Goal: Task Accomplishment & Management: Use online tool/utility

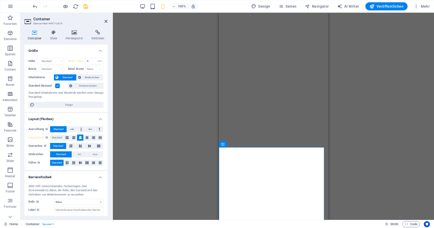
select select "rem"
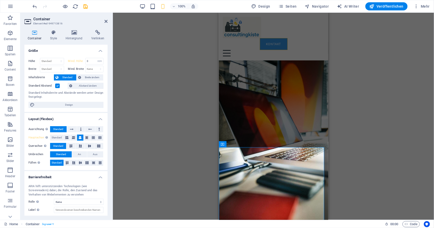
scroll to position [1305, 0]
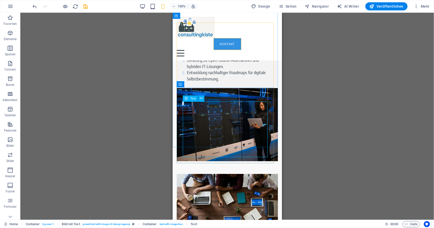
click at [192, 99] on span "Text" at bounding box center [194, 98] width 6 height 3
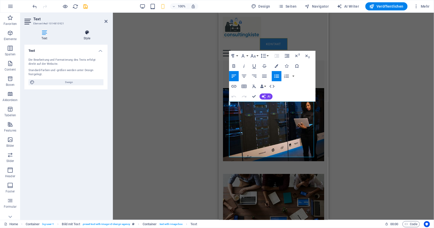
click at [86, 36] on h4 "Style" at bounding box center [86, 35] width 41 height 11
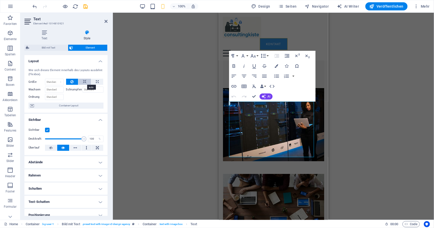
click at [83, 81] on icon at bounding box center [85, 82] width 4 height 6
click at [75, 83] on button at bounding box center [72, 82] width 12 height 6
click at [62, 82] on select "Standard auto px % 1/1 1/2 1/3 1/4 1/5 1/6 1/7 1/8 1/9 1/10" at bounding box center [54, 82] width 18 height 6
click at [45, 79] on select "Standard auto px % 1/1 1/2 1/3 1/4 1/5 1/6 1/7 1/8 1/9 1/10" at bounding box center [54, 82] width 18 height 6
drag, startPoint x: 53, startPoint y: 79, endPoint x: 53, endPoint y: 87, distance: 8.1
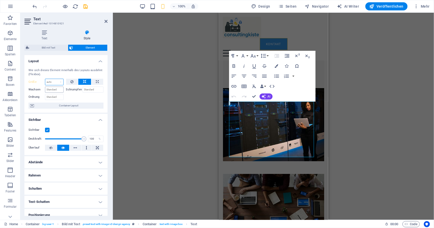
click at [53, 87] on div "Größe Standard auto px % 1/1 1/2 1/3 1/4 1/5 1/6 1/7 1/8 1/9 1/10 Wachsen Schru…" at bounding box center [65, 89] width 75 height 21
click at [45, 79] on select "Standard auto px % 1/1 1/2 1/3 1/4 1/5 1/6 1/7 1/8 1/9 1/10" at bounding box center [54, 82] width 18 height 6
click at [53, 80] on select "Standard auto px % 1/1 1/2 1/3 1/4 1/5 1/6 1/7 1/8 1/9 1/10" at bounding box center [54, 82] width 18 height 6
select select "1/1"
click at [56, 79] on select "Standard auto px % 1/1 1/2 1/3 1/4 1/5 1/6 1/7 1/8 1/9 1/10" at bounding box center [54, 82] width 18 height 6
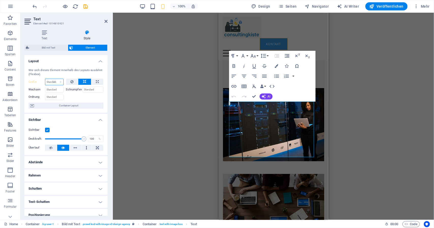
type input "100"
click at [58, 84] on select "Standard auto px % 1/1 1/2 1/3 1/4 1/5 1/6 1/7 1/8 1/9 1/10" at bounding box center [59, 82] width 7 height 6
select select "kig0gs68lck"
click at [56, 79] on select "Standard auto px % 1/1 1/2 1/3 1/4 1/5 1/6 1/7 1/8 1/9 1/10" at bounding box center [59, 82] width 7 height 6
select select "DISABLED_OPTION_VALUE"
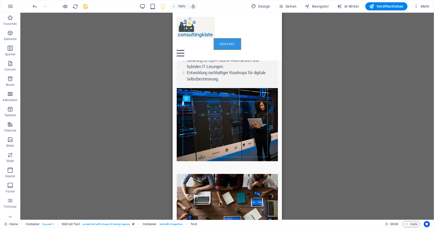
click at [141, 84] on div "Ziehe hier rein, um den vorhandenen Inhalt zu ersetzen. Drücke "Strg", wenn du …" at bounding box center [227, 117] width 414 height 208
click at [188, 145] on span "Container" at bounding box center [186, 144] width 13 height 3
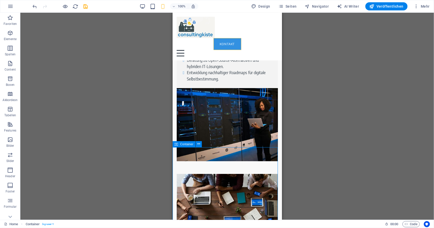
click at [188, 145] on span "Container" at bounding box center [186, 144] width 13 height 3
select select "rem"
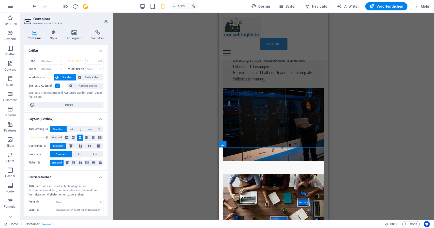
click at [58, 87] on label at bounding box center [57, 86] width 5 height 5
click at [0, 0] on input "Standard Abstand" at bounding box center [0, 0] width 0 height 0
click at [58, 87] on label at bounding box center [57, 86] width 5 height 5
click at [0, 0] on input "Standard Abstand" at bounding box center [0, 0] width 0 height 0
click at [194, 122] on div "Ziehe hier rein, um den vorhandenen Inhalt zu ersetzen. Drücke "Strg", wenn du …" at bounding box center [273, 117] width 321 height 208
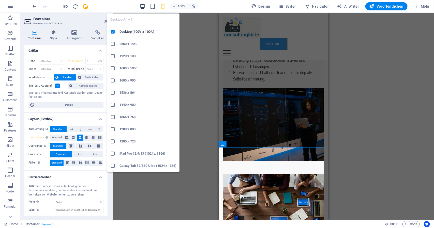
drag, startPoint x: 144, startPoint y: 10, endPoint x: 144, endPoint y: 7, distance: 2.8
click at [144, 7] on icon "button" at bounding box center [143, 7] width 6 height 6
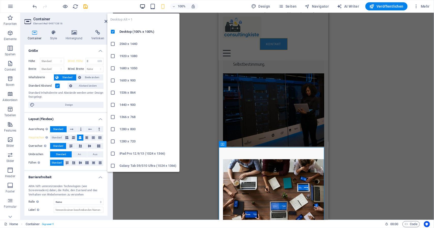
scroll to position [1289, 0]
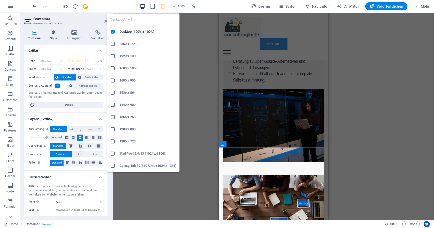
select select "DISABLED_OPTION_VALUE"
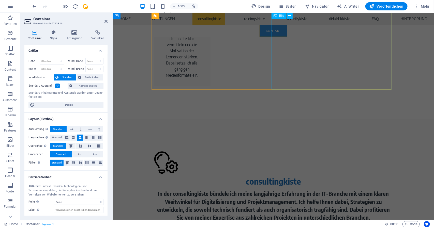
scroll to position [895, 0]
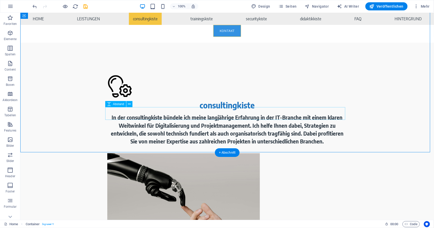
scroll to position [973, 0]
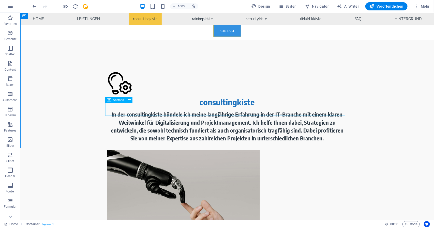
click at [119, 100] on span "Abstand" at bounding box center [118, 100] width 11 height 3
select select "px"
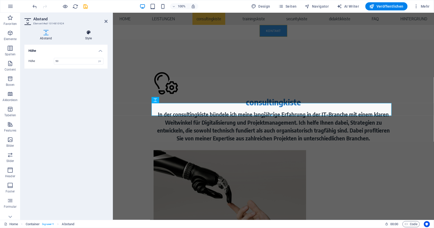
click at [86, 38] on h4 "Style" at bounding box center [89, 35] width 38 height 11
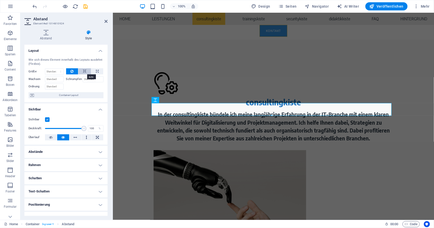
click at [83, 70] on icon at bounding box center [85, 71] width 4 height 6
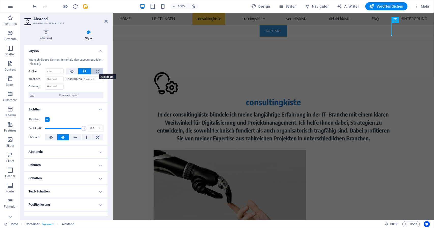
click at [97, 74] on icon at bounding box center [97, 71] width 3 height 6
type input "100"
select select "%"
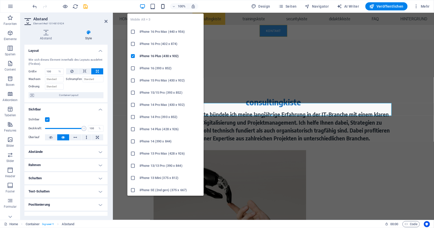
click at [164, 8] on icon "button" at bounding box center [163, 7] width 6 height 6
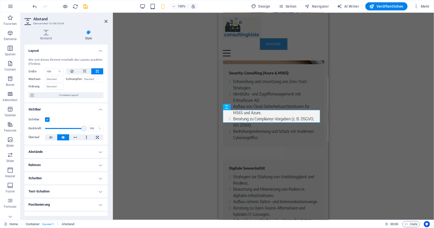
click at [183, 88] on div "H1 Banner Banner Container Abstand H2 Abstand Container H2 Abstand Boxes Contai…" at bounding box center [273, 117] width 321 height 208
click at [348, 124] on div "H1 Banner Banner Container Abstand H2 Abstand Container H2 Abstand Boxes Contai…" at bounding box center [273, 117] width 321 height 208
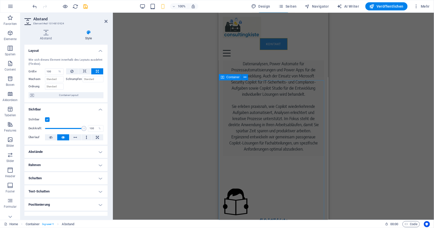
scroll to position [3084, 0]
click at [231, 77] on span "Container" at bounding box center [233, 77] width 13 height 3
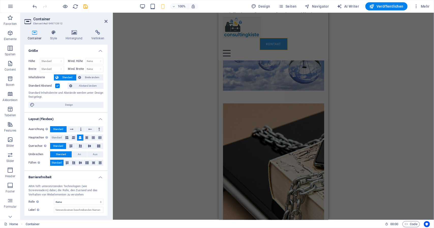
drag, startPoint x: 373, startPoint y: 96, endPoint x: 263, endPoint y: 95, distance: 110.2
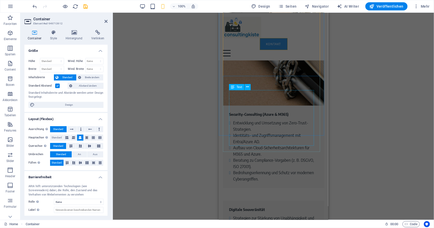
scroll to position [1317, 0]
click at [180, 82] on div "Ziehe hier rein, um den vorhandenen Inhalt zu ersetzen. Drücke "Strg", wenn du …" at bounding box center [273, 117] width 321 height 208
click at [107, 22] on icon at bounding box center [106, 21] width 3 height 4
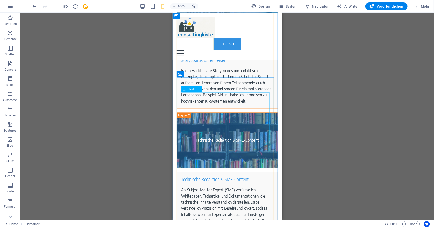
click at [186, 187] on div "Als Subject Matter Expert (SME) verfasse ich Whitepaper, Fachartikel und Dokume…" at bounding box center [227, 211] width 93 height 49
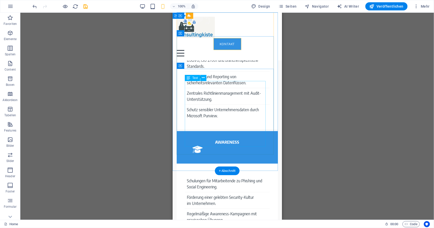
scroll to position [2055, 0]
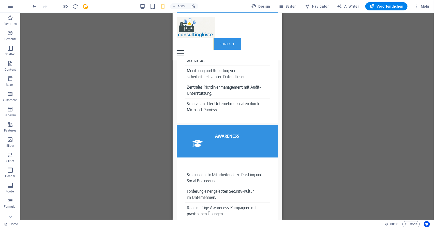
click at [128, 99] on div "Ziehe hier rein, um den vorhandenen Inhalt zu ersetzen. Drücke "Strg", wenn du …" at bounding box center [227, 117] width 414 height 208
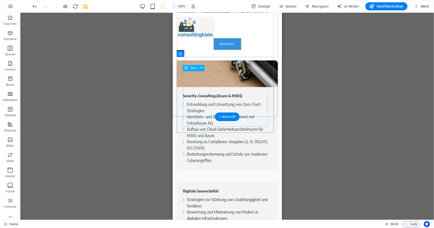
scroll to position [1336, 0]
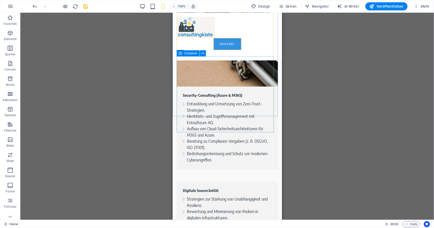
click at [183, 54] on div "Container" at bounding box center [188, 53] width 23 height 6
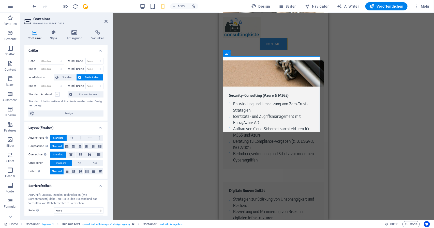
click at [58, 94] on label at bounding box center [57, 94] width 5 height 5
click at [0, 0] on input "Standard Abstand" at bounding box center [0, 0] width 0 height 0
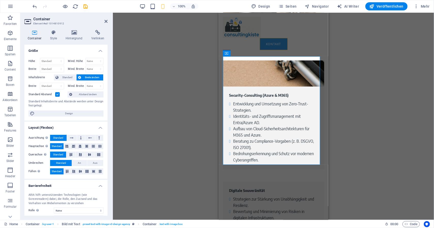
click at [124, 88] on div "Ziehe hier rein, um den vorhandenen Inhalt zu ersetzen. Drücke "Strg", wenn du …" at bounding box center [273, 117] width 321 height 208
click at [192, 53] on div "Ziehe hier rein, um den vorhandenen Inhalt zu ersetzen. Drücke "Strg", wenn du …" at bounding box center [273, 117] width 321 height 208
click at [104, 22] on header "Container Element #ed-1014810912" at bounding box center [65, 19] width 83 height 13
click at [106, 22] on icon at bounding box center [106, 21] width 3 height 4
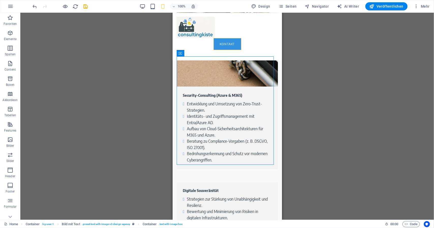
click at [153, 89] on div "Ziehe hier rein, um den vorhandenen Inhalt zu ersetzen. Drücke "Strg", wenn du …" at bounding box center [227, 117] width 414 height 208
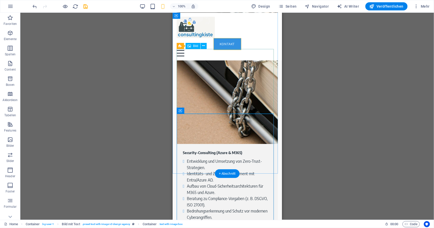
scroll to position [1290, 0]
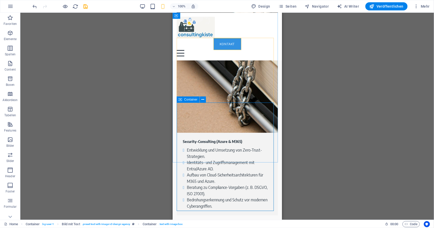
click at [188, 101] on span "Container" at bounding box center [190, 99] width 13 height 3
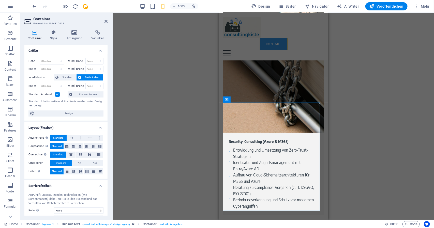
click at [59, 94] on label at bounding box center [57, 94] width 5 height 5
click at [0, 0] on input "Standard Abstand" at bounding box center [0, 0] width 0 height 0
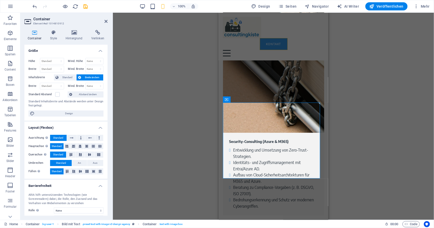
click at [175, 128] on div "Ziehe hier rein, um den vorhandenen Inhalt zu ersetzen. Drücke "Strg", wenn du …" at bounding box center [273, 117] width 321 height 208
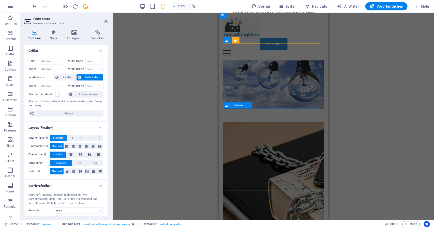
scroll to position [1117, 0]
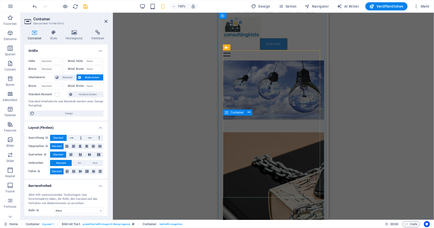
click at [234, 113] on span "Container" at bounding box center [237, 112] width 13 height 3
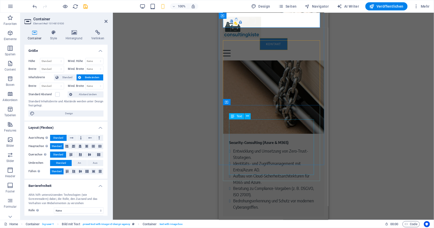
scroll to position [1291, 0]
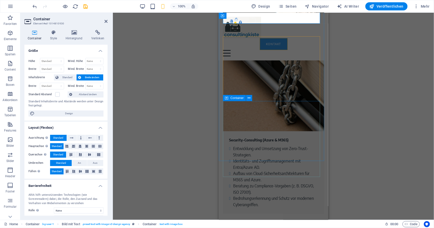
click at [231, 99] on span "Container" at bounding box center [237, 98] width 13 height 3
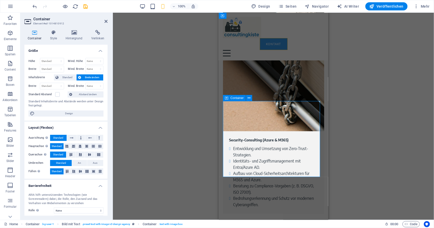
click at [232, 98] on span "Container" at bounding box center [237, 98] width 13 height 3
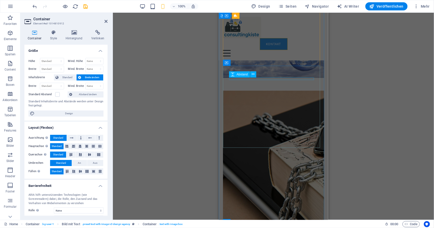
scroll to position [1155, 0]
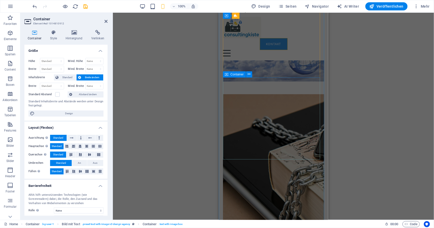
click at [233, 73] on span "Container" at bounding box center [237, 74] width 13 height 3
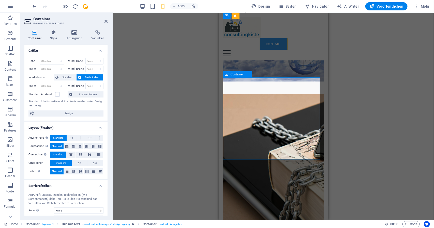
click at [233, 75] on span "Container" at bounding box center [237, 74] width 13 height 3
click at [89, 79] on span "Breite ändern" at bounding box center [92, 78] width 19 height 6
click at [88, 78] on span "Breite ändern" at bounding box center [92, 78] width 19 height 6
click at [84, 75] on span "Breite ändern" at bounding box center [92, 78] width 19 height 6
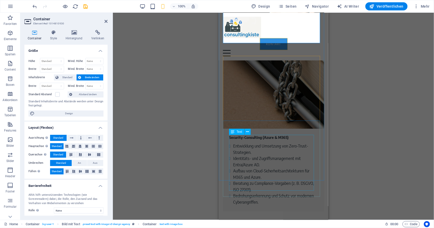
scroll to position [1309, 0]
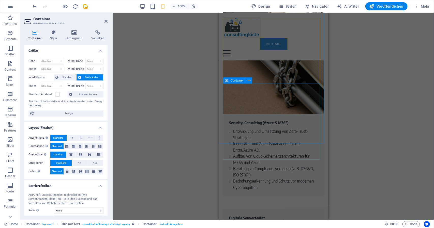
click at [231, 82] on span "Container" at bounding box center [237, 80] width 13 height 3
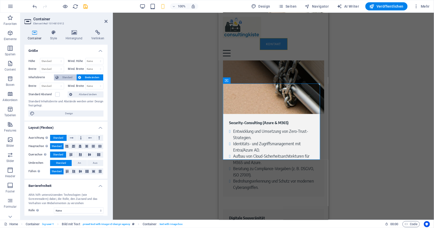
click at [67, 78] on span "Standard" at bounding box center [67, 78] width 15 height 6
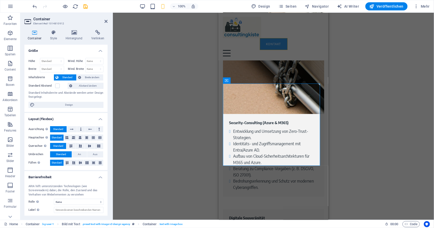
click at [67, 78] on span "Standard" at bounding box center [67, 78] width 15 height 6
click at [83, 77] on span "Breite ändern" at bounding box center [92, 78] width 19 height 6
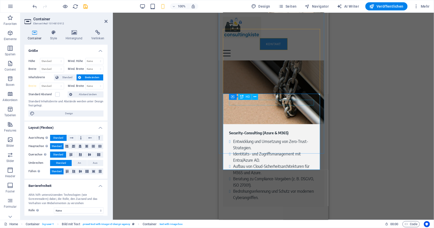
scroll to position [1299, 0]
click at [56, 83] on select "Standard px rem % em vh vw" at bounding box center [52, 86] width 24 height 6
click at [58, 61] on select "Standard px rem % vh vw" at bounding box center [52, 61] width 24 height 6
select select "rem"
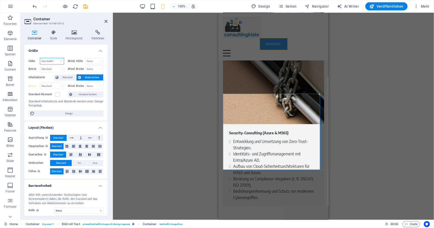
click at [56, 58] on select "Standard px rem % vh vw" at bounding box center [52, 61] width 24 height 6
type input "15.6875"
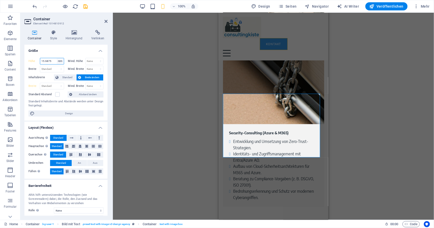
click at [60, 62] on select "Standard px rem % vh vw" at bounding box center [60, 61] width 7 height 6
select select "%"
click at [57, 58] on select "Standard px rem % vh vw" at bounding box center [60, 61] width 7 height 6
type input "100"
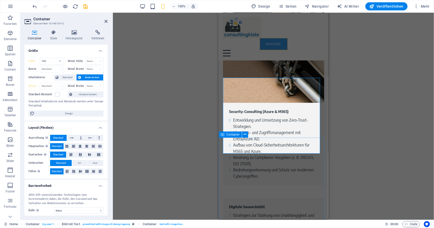
scroll to position [1320, 0]
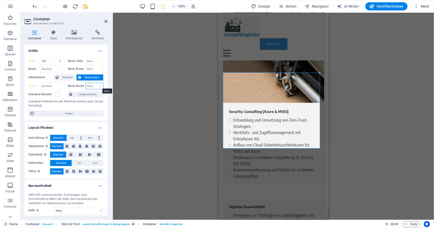
click at [93, 86] on select "Keine px rem % vh vw" at bounding box center [95, 86] width 18 height 6
select select "px"
click at [95, 83] on select "Keine px rem % vh vw" at bounding box center [95, 86] width 18 height 6
drag, startPoint x: 93, startPoint y: 82, endPoint x: 93, endPoint y: 84, distance: 2.6
click at [93, 84] on div "Höhe 100 Standard px rem % vh vw Mind. Höhe Keine px rem % vh vw Breite Standar…" at bounding box center [65, 87] width 83 height 67
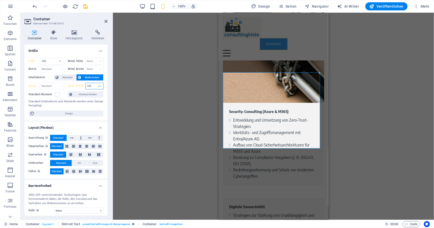
click at [93, 84] on input "100" at bounding box center [95, 86] width 18 height 6
type input "1"
type input "0"
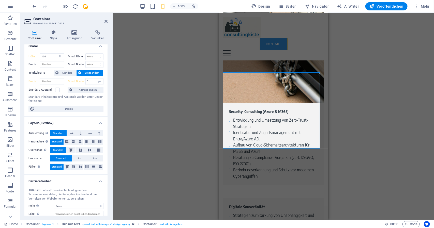
scroll to position [0, 0]
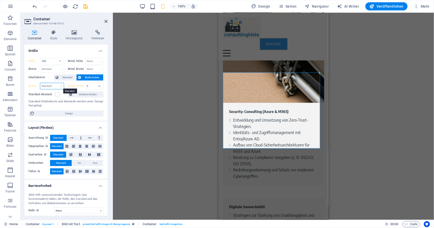
click at [57, 85] on select "Standard px rem % em vh vw" at bounding box center [52, 86] width 24 height 6
click at [40, 83] on select "Standard px rem % em vh vw" at bounding box center [52, 86] width 24 height 6
select select "DISABLED_OPTION_VALUE"
click at [63, 78] on span "Standard" at bounding box center [67, 78] width 15 height 6
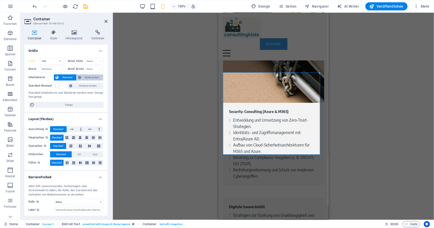
click at [83, 77] on span "Breite ändern" at bounding box center [92, 78] width 19 height 6
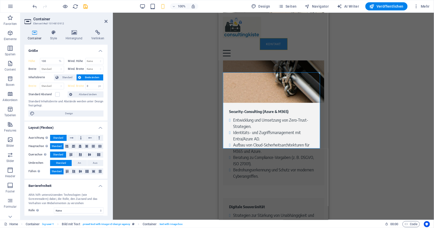
click at [169, 95] on div "Ziehe hier rein, um den vorhandenen Inhalt zu ersetzen. Drücke "Strg", wenn du …" at bounding box center [273, 117] width 321 height 208
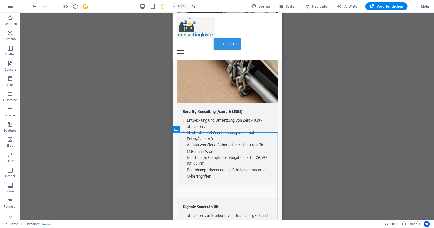
click at [151, 119] on div "Ziehe hier rein, um den vorhandenen Inhalt zu ersetzen. Drücke "Strg", wenn du …" at bounding box center [227, 117] width 414 height 208
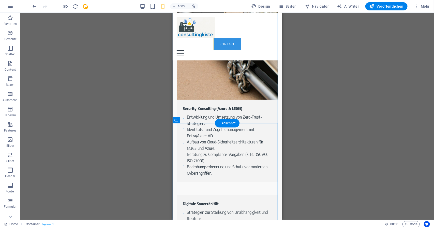
scroll to position [1348, 0]
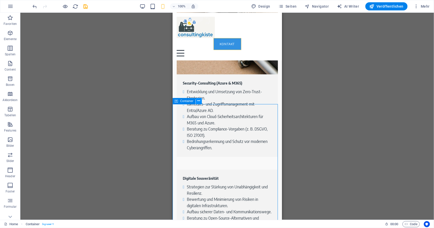
click at [198, 102] on icon at bounding box center [198, 100] width 3 height 5
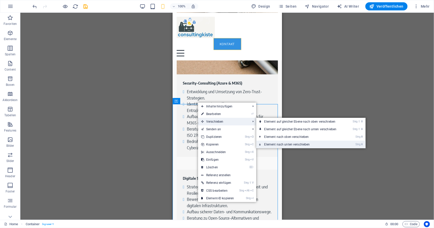
click at [292, 142] on link "Strg ⬇ Element nach unten verschieben" at bounding box center [301, 145] width 91 height 8
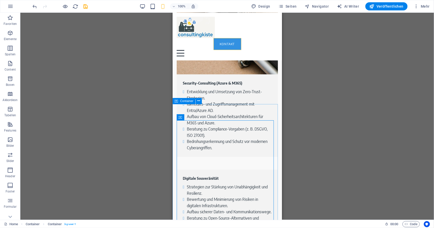
click at [179, 102] on div "Container" at bounding box center [184, 101] width 23 height 6
click at [198, 102] on icon at bounding box center [198, 100] width 3 height 5
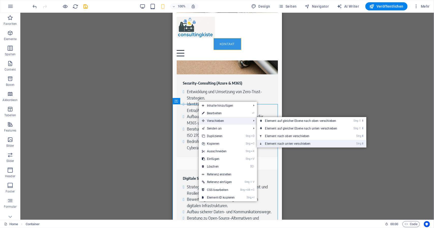
click at [278, 141] on link "Strg ⬇ Element nach unten verschieben" at bounding box center [302, 144] width 91 height 8
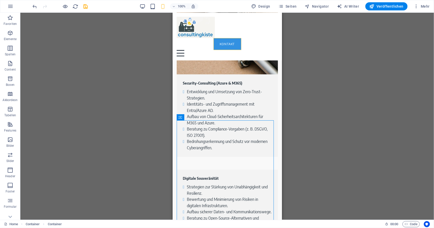
click at [45, 11] on div "100% Design Seiten Navigator AI Writer Veröffentlichen Mehr" at bounding box center [217, 6] width 434 height 12
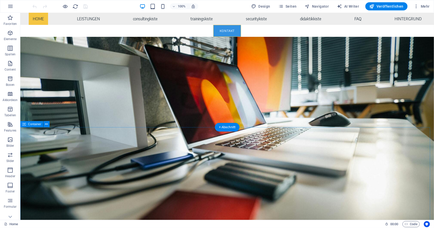
scroll to position [67, 0]
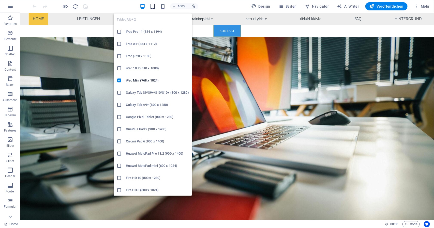
click at [154, 6] on icon "button" at bounding box center [153, 7] width 6 height 6
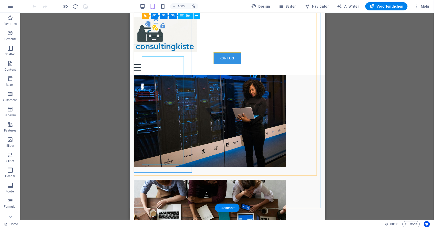
scroll to position [1479, 0]
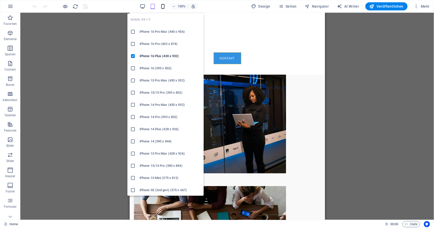
click at [165, 5] on icon "button" at bounding box center [163, 7] width 6 height 6
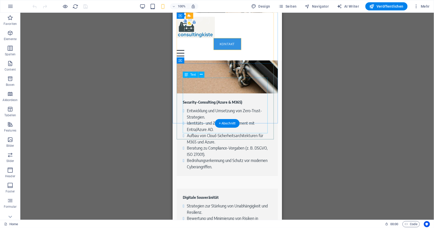
scroll to position [1329, 0]
click at [327, 6] on span "Navigator" at bounding box center [317, 6] width 24 height 5
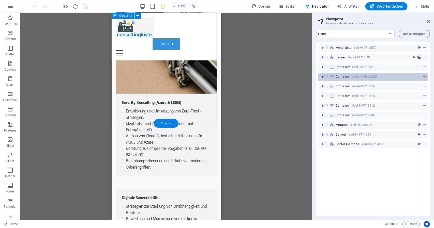
click at [324, 77] on icon "toggle-expand" at bounding box center [322, 76] width 5 height 5
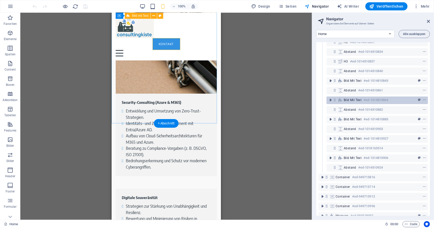
scroll to position [54, 0]
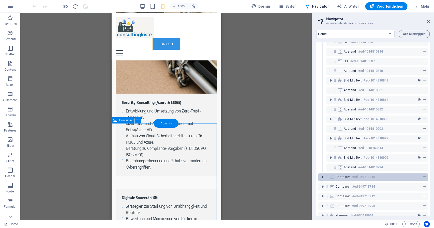
click at [322, 178] on icon "toggle-expand" at bounding box center [322, 177] width 5 height 5
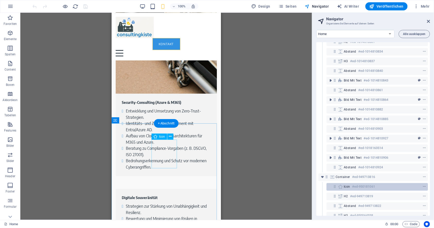
click at [348, 187] on span "Icon" at bounding box center [347, 187] width 6 height 4
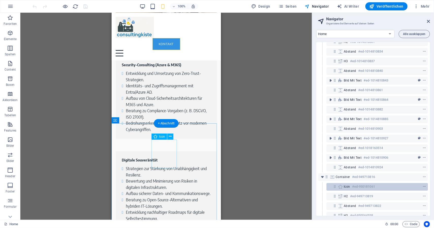
click at [348, 187] on span "Icon" at bounding box center [347, 187] width 6 height 4
select select "xMidYMid"
select select "px"
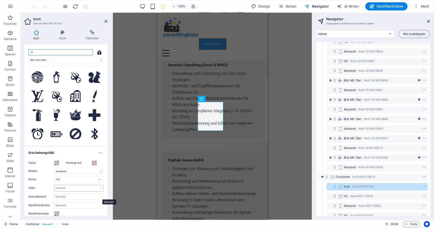
scroll to position [9, 0]
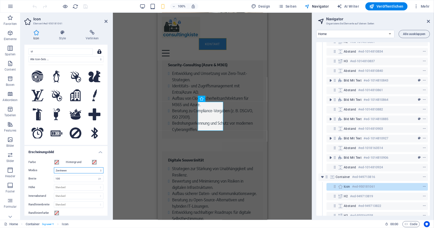
click at [100, 173] on select "Skalieren Links Zentrieren Rechts" at bounding box center [79, 171] width 50 height 6
click at [54, 168] on select "Skalieren Links Zentrieren Rechts" at bounding box center [79, 171] width 50 height 6
drag, startPoint x: 94, startPoint y: 168, endPoint x: 73, endPoint y: 191, distance: 31.1
click at [73, 191] on div "Farbe Hintergrund Modus Skalieren Links Zentrieren Rechts Breite 100 Standard a…" at bounding box center [65, 191] width 83 height 73
click at [54, 168] on select "Skalieren Links Zentrieren Rechts" at bounding box center [79, 171] width 50 height 6
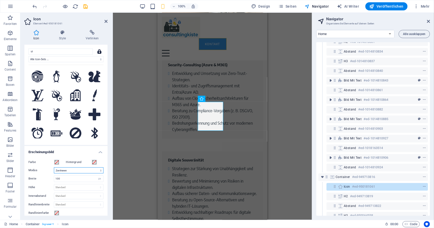
click at [76, 169] on select "Skalieren Links Zentrieren Rechts" at bounding box center [79, 171] width 50 height 6
select select "none"
click at [54, 168] on select "Skalieren Links Zentrieren Rechts" at bounding box center [79, 171] width 50 height 6
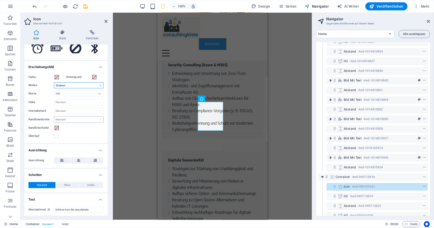
scroll to position [0, 0]
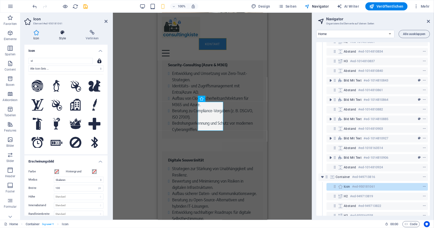
click at [62, 35] on icon at bounding box center [62, 32] width 25 height 5
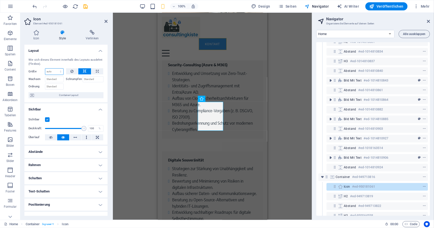
click at [58, 69] on select "Standard auto px % 1/1 1/2 1/3 1/4 1/5 1/6 1/7 1/8 1/9 1/10" at bounding box center [54, 72] width 18 height 6
click at [45, 69] on select "Standard auto px % 1/1 1/2 1/3 1/4 1/5 1/6 1/7 1/8 1/9 1/10" at bounding box center [54, 72] width 18 height 6
select select "DISABLED_OPTION_VALUE"
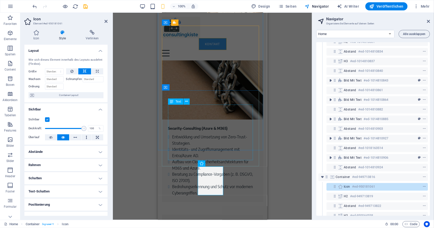
scroll to position [1301, 0]
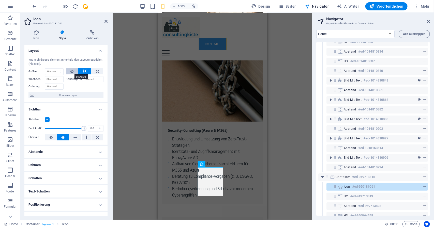
click at [73, 71] on icon at bounding box center [71, 71] width 3 height 6
click at [93, 72] on button at bounding box center [97, 71] width 12 height 6
type input "100"
select select "%"
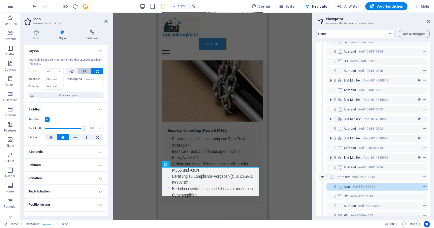
click at [86, 72] on button at bounding box center [84, 71] width 13 height 6
select select "DISABLED_OPTION_VALUE"
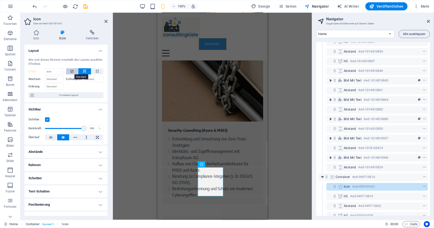
click at [76, 72] on button at bounding box center [72, 71] width 12 height 6
click at [142, 121] on div "H1 Banner Container H2 Container H2 Abstand H3 Abstand Container Boxes Containe…" at bounding box center [212, 117] width 199 height 208
click at [167, 149] on span "Container" at bounding box center [172, 148] width 13 height 3
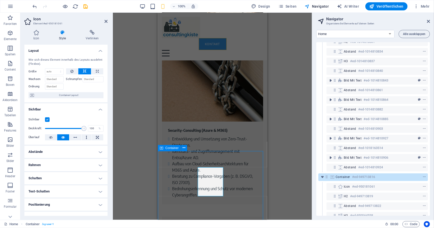
click at [167, 149] on span "Container" at bounding box center [172, 148] width 13 height 3
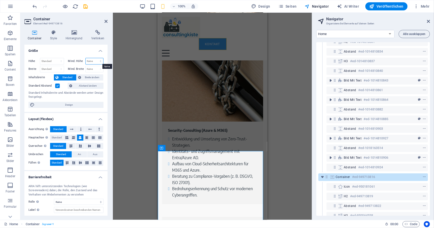
click at [94, 61] on select "Keine px rem % vh vw" at bounding box center [95, 61] width 18 height 6
drag, startPoint x: 94, startPoint y: 61, endPoint x: 99, endPoint y: 69, distance: 9.7
click at [99, 69] on div "Höhe Standard px rem % vh vw Mind. Höhe Keine px rem % vh vw Breite Standard px…" at bounding box center [65, 65] width 75 height 15
click at [99, 69] on select "Keine px rem % vh vw" at bounding box center [95, 69] width 18 height 6
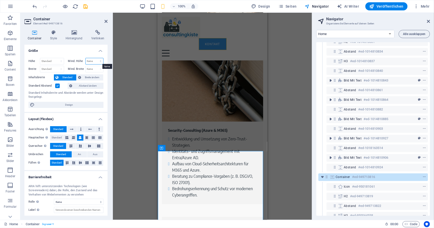
click at [91, 61] on select "Keine px rem % vh vw" at bounding box center [95, 61] width 18 height 6
select select "vh"
click at [95, 58] on select "Keine px rem % vh vw" at bounding box center [95, 61] width 18 height 6
type input "0"
click at [93, 67] on select "Keine px rem % vh vw" at bounding box center [95, 69] width 18 height 6
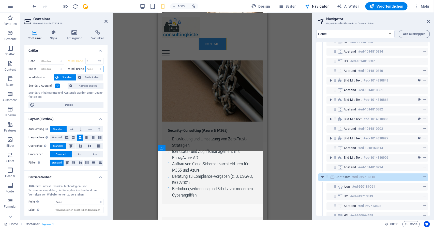
select select "vw"
click at [95, 66] on select "Keine px rem % vh vw" at bounding box center [95, 69] width 18 height 6
type input "0"
click at [95, 71] on input "0" at bounding box center [95, 69] width 18 height 6
click at [97, 69] on select "Keine px rem % vh vw" at bounding box center [99, 69] width 7 height 6
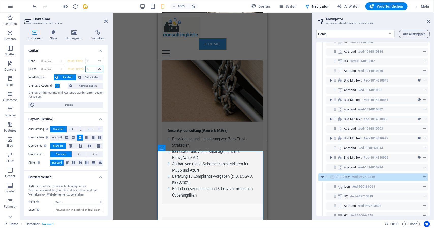
select select "4ci14taq36c"
click at [96, 66] on select "Keine px rem % vh vw" at bounding box center [99, 69] width 7 height 6
type input "0"
select select "vw"
click at [58, 61] on select "Standard px rem % vh vw" at bounding box center [52, 61] width 24 height 6
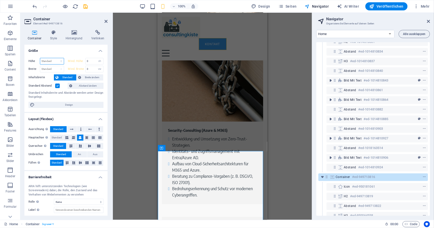
select select "vh"
click at [56, 58] on select "Standard px rem % vh vw" at bounding box center [52, 61] width 24 height 6
type input "361.6"
click at [59, 72] on div "Standard px rem % em vh vw" at bounding box center [52, 69] width 24 height 7
click at [56, 71] on select "Standard px rem % em vh vw" at bounding box center [52, 69] width 24 height 6
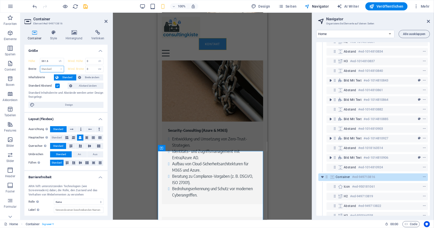
select select "em"
click at [56, 66] on select "Standard px rem % em vh vw" at bounding box center [52, 69] width 24 height 6
type input "25.9375"
click at [59, 69] on select "Standard px rem % em vh vw" at bounding box center [60, 69] width 7 height 6
select select "vh"
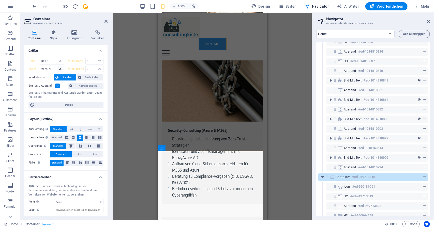
click at [57, 66] on select "Standard px rem % em vh vw" at bounding box center [60, 69] width 7 height 6
type input "50.9"
click at [56, 86] on label at bounding box center [57, 86] width 5 height 5
click at [0, 0] on input "Standard Abstand" at bounding box center [0, 0] width 0 height 0
click at [56, 86] on label at bounding box center [57, 86] width 5 height 5
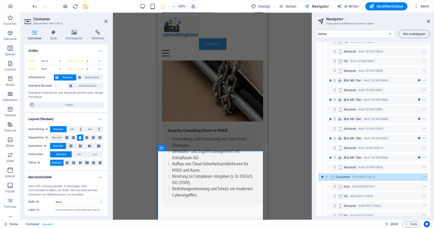
click at [0, 0] on input "Standard Abstand" at bounding box center [0, 0] width 0 height 0
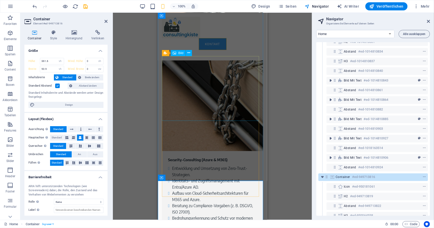
scroll to position [1272, 0]
click at [168, 52] on div "Bild mit Text" at bounding box center [175, 53] width 26 height 6
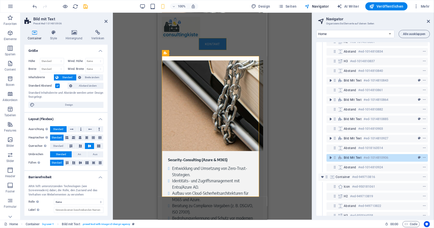
click at [59, 86] on label at bounding box center [57, 86] width 5 height 5
click at [0, 0] on input "Standard Abstand" at bounding box center [0, 0] width 0 height 0
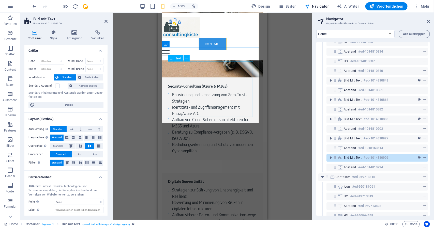
scroll to position [1345, 0]
click at [56, 88] on div "Standard Abstand" at bounding box center [47, 86] width 38 height 6
click at [58, 86] on label at bounding box center [57, 86] width 5 height 5
click at [0, 0] on input "Standard Abstand" at bounding box center [0, 0] width 0 height 0
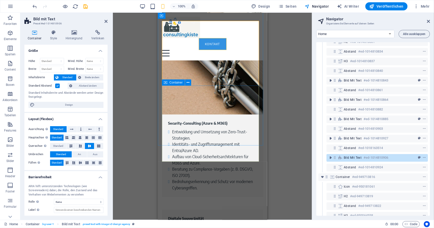
scroll to position [1307, 0]
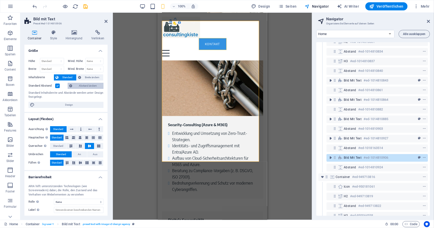
click at [89, 86] on span "Abstand ändern" at bounding box center [88, 86] width 28 height 6
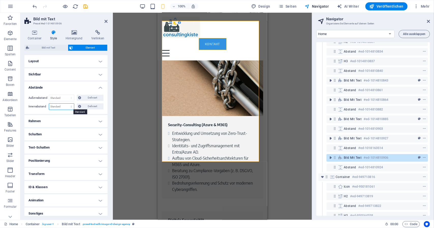
click at [67, 108] on select "Standard px rem % vh vw Definiert" at bounding box center [61, 107] width 25 height 6
select select "px"
click at [66, 104] on select "Standard px rem % vh vw Definiert" at bounding box center [61, 107] width 25 height 6
type input "50"
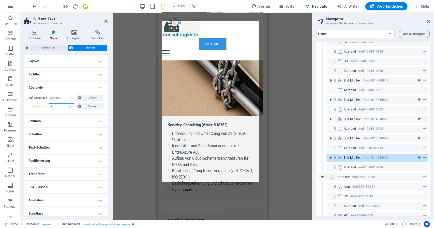
click at [69, 107] on select "Standard px rem % vh vw Definiert" at bounding box center [70, 107] width 7 height 6
select select "default"
click at [67, 104] on select "Standard px rem % vh vw Definiert" at bounding box center [70, 107] width 7 height 6
select select "DISABLED_OPTION_VALUE"
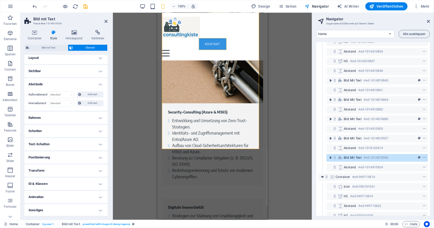
scroll to position [0, 0]
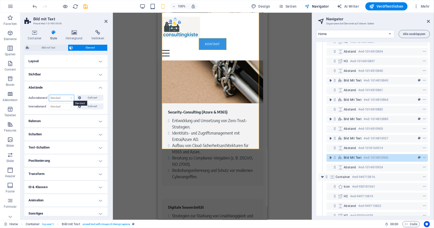
click at [66, 98] on select "Standard auto px % rem vw vh Definiert" at bounding box center [61, 98] width 25 height 6
select select "px"
click at [66, 95] on select "Standard auto px % rem vw vh Definiert" at bounding box center [61, 98] width 25 height 6
type input "50"
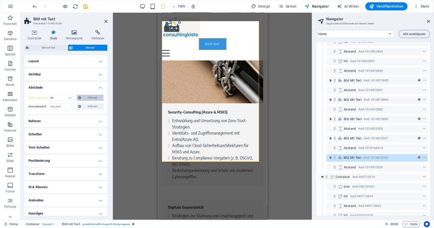
click at [93, 97] on span "Definiert" at bounding box center [92, 98] width 19 height 6
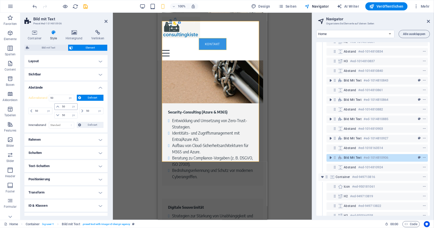
click at [59, 107] on icon at bounding box center [57, 106] width 3 height 3
click at [57, 107] on icon at bounding box center [57, 106] width 3 height 3
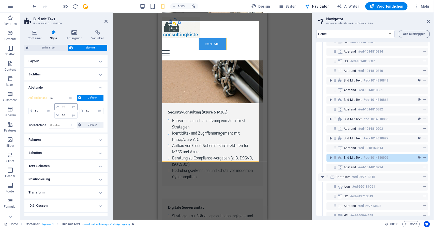
click at [57, 107] on icon at bounding box center [57, 106] width 3 height 3
drag, startPoint x: 57, startPoint y: 107, endPoint x: 65, endPoint y: 106, distance: 8.4
click at [65, 106] on div "50 auto px % rem vw vh" at bounding box center [65, 107] width 23 height 7
click at [65, 106] on input "50" at bounding box center [69, 107] width 16 height 6
type input "5"
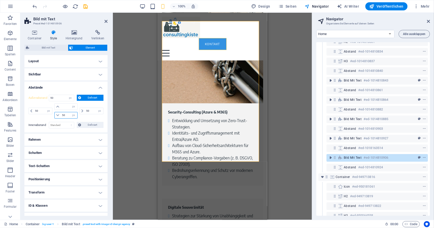
click at [64, 115] on input "50" at bounding box center [69, 115] width 16 height 6
type input "5"
type input "200"
select select "DISABLED_OPTION_VALUE"
type input "50"
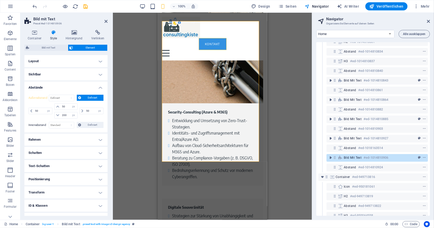
click at [88, 121] on div "Außenabstand Standard auto px % rem vw vh Definiert Definiert 50 auto px % rem …" at bounding box center [65, 112] width 83 height 42
drag, startPoint x: 65, startPoint y: 97, endPoint x: 63, endPoint y: 106, distance: 8.5
click at [63, 106] on div "Außenabstand Standard auto px % rem vw vh Definiert Definiert 50 auto px % rem …" at bounding box center [65, 107] width 75 height 25
click at [49, 95] on select "Standard auto px % rem vw vh Definiert" at bounding box center [61, 98] width 25 height 6
select select "DISABLED_OPTION_VALUE"
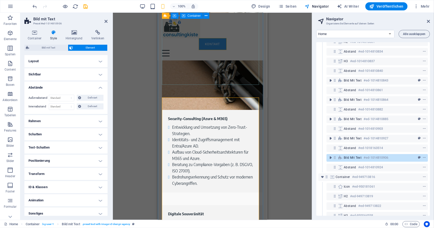
scroll to position [1313, 0]
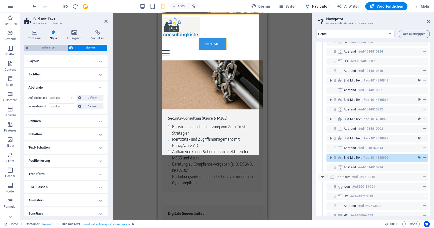
click at [44, 47] on span "Bild mit Text" at bounding box center [49, 48] width 36 height 6
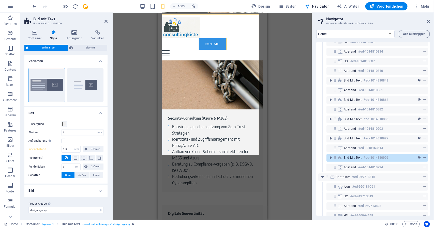
scroll to position [1, 0]
click at [63, 142] on label at bounding box center [64, 140] width 5 height 5
click at [0, 0] on input "Außenabstand Nur wenn die "Inhaltsbreite" des Containers nicht auf "Standard" g…" at bounding box center [0, 0] width 0 height 0
click at [63, 142] on label at bounding box center [64, 140] width 5 height 5
click at [0, 0] on input "Außenabstand Nur wenn die "Inhaltsbreite" des Containers nicht auf "Standard" g…" at bounding box center [0, 0] width 0 height 0
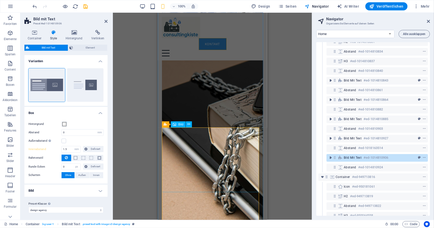
scroll to position [1204, 0]
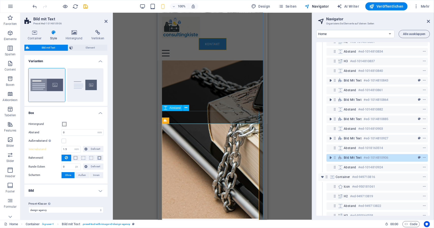
click at [170, 108] on span "Abstand" at bounding box center [175, 108] width 11 height 3
select select "px"
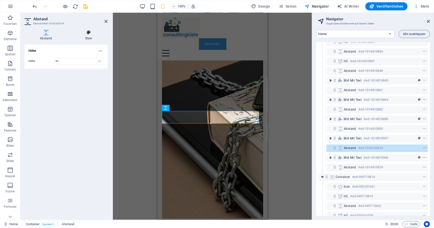
click at [88, 34] on icon at bounding box center [89, 32] width 38 height 5
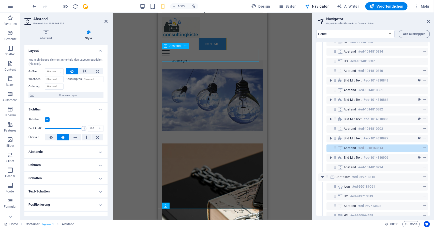
scroll to position [1105, 0]
select select "px"
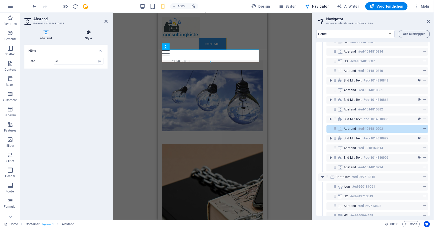
click at [88, 36] on h4 "Style" at bounding box center [89, 35] width 38 height 11
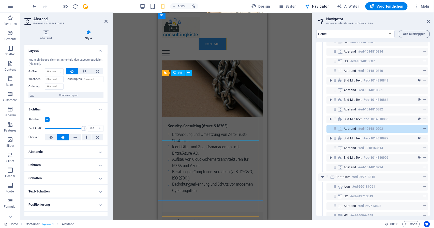
scroll to position [1328, 0]
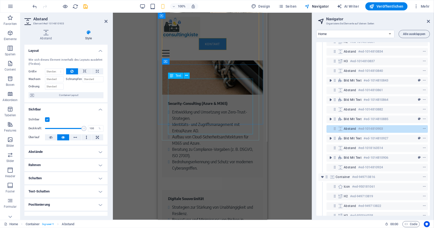
click at [178, 76] on span "Text" at bounding box center [179, 75] width 6 height 3
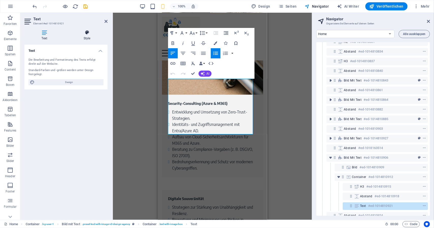
click at [83, 38] on h4 "Style" at bounding box center [86, 35] width 41 height 11
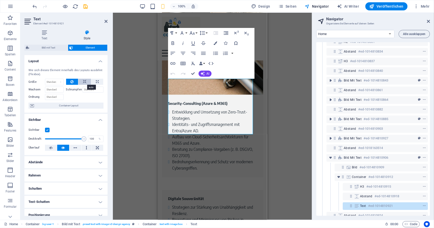
click at [83, 84] on icon at bounding box center [85, 82] width 4 height 6
click at [93, 84] on button at bounding box center [97, 82] width 12 height 6
type input "100"
select select "%"
click at [71, 83] on icon at bounding box center [71, 82] width 3 height 6
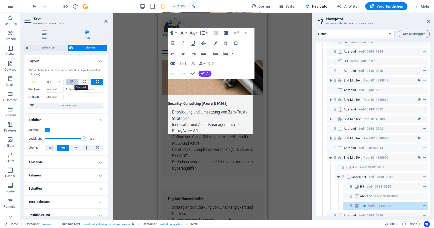
select select "DISABLED_OPTION_VALUE"
click at [61, 90] on input "Wachsen" at bounding box center [54, 90] width 19 height 6
click at [52, 97] on input "Ordnung" at bounding box center [54, 97] width 19 height 6
click at [55, 105] on span "Container-Layout" at bounding box center [69, 106] width 66 height 6
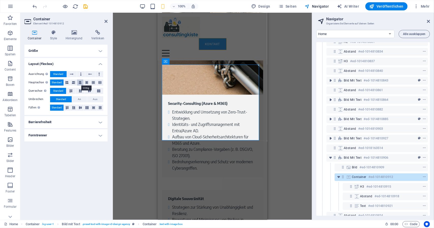
click at [79, 85] on icon at bounding box center [80, 83] width 3 height 6
click at [58, 81] on span "Standard" at bounding box center [57, 83] width 10 height 6
click at [78, 90] on icon at bounding box center [80, 91] width 6 height 3
click at [60, 89] on span "Standard" at bounding box center [58, 91] width 10 height 6
click at [85, 99] on button "An" at bounding box center [79, 99] width 15 height 6
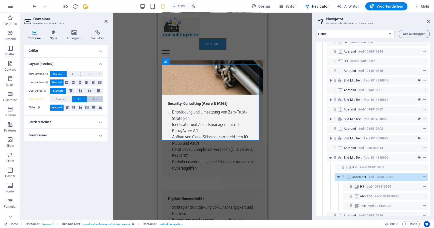
click at [94, 100] on span "Aus" at bounding box center [95, 99] width 5 height 6
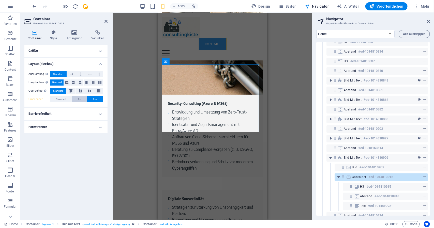
click at [77, 99] on button "An" at bounding box center [79, 99] width 15 height 6
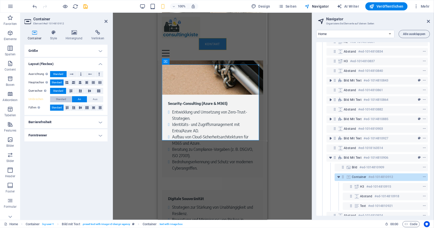
click at [65, 99] on span "Standard" at bounding box center [61, 99] width 10 height 6
click at [68, 107] on icon at bounding box center [67, 107] width 6 height 3
click at [71, 107] on icon at bounding box center [74, 107] width 6 height 3
click at [78, 110] on button at bounding box center [80, 108] width 6 height 6
click at [54, 106] on span "Standard" at bounding box center [57, 108] width 10 height 6
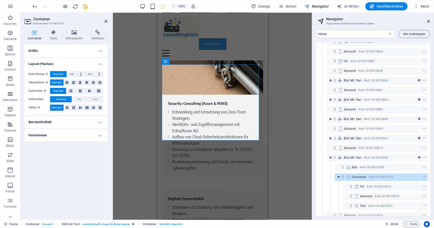
click at [59, 139] on h4 "Formtrenner" at bounding box center [65, 136] width 83 height 12
click at [59, 139] on div "Style Keine Dreieck Viereck Diagonal Polygon 1 Polygon 2 Zickzack Mehrere Zickz…" at bounding box center [65, 146] width 83 height 14
click at [174, 62] on span "Container" at bounding box center [176, 61] width 13 height 3
click at [54, 34] on icon at bounding box center [53, 32] width 13 height 5
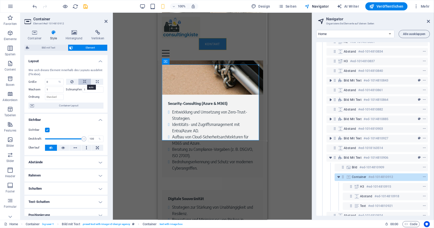
click at [79, 80] on button at bounding box center [84, 82] width 13 height 6
select select "DISABLED_OPTION_VALUE"
click at [76, 80] on button at bounding box center [72, 82] width 12 height 6
type input "0"
select select "%"
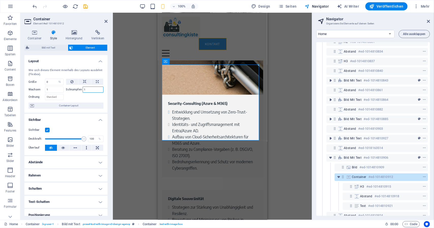
click at [93, 90] on input "1" at bounding box center [93, 90] width 21 height 6
click at [178, 78] on div "Text" at bounding box center [175, 76] width 15 height 6
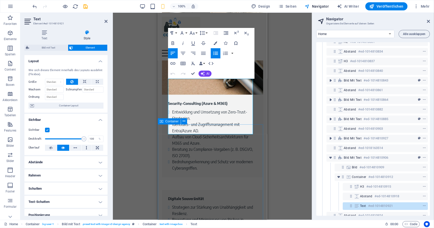
click at [171, 121] on span "Container" at bounding box center [172, 121] width 13 height 3
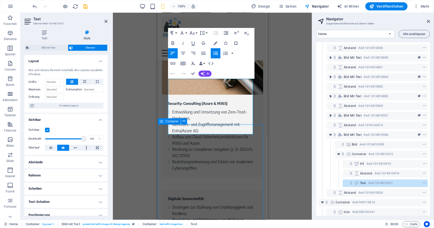
click at [171, 121] on span "Container" at bounding box center [172, 121] width 13 height 3
select select "vh"
select select "vw"
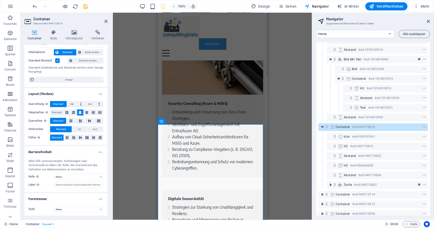
scroll to position [0, 0]
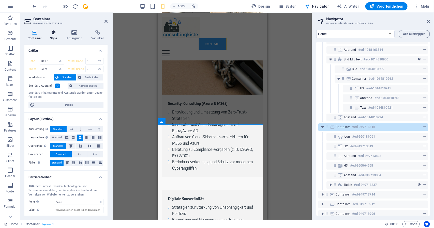
click at [53, 35] on h4 "Style" at bounding box center [55, 35] width 16 height 11
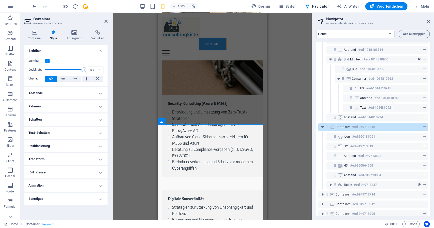
click at [61, 96] on h4 "Abstände" at bounding box center [65, 93] width 83 height 12
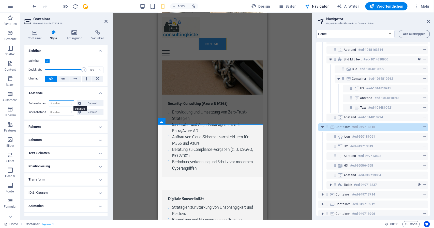
click at [64, 103] on select "Standard auto px % rem vw vh Definiert" at bounding box center [61, 104] width 25 height 6
drag, startPoint x: 64, startPoint y: 103, endPoint x: 81, endPoint y: 103, distance: 16.8
click at [81, 103] on div "Standard auto px % rem vw vh Definiert Definiert" at bounding box center [76, 103] width 55 height 7
click at [81, 103] on button "Definiert" at bounding box center [90, 103] width 27 height 6
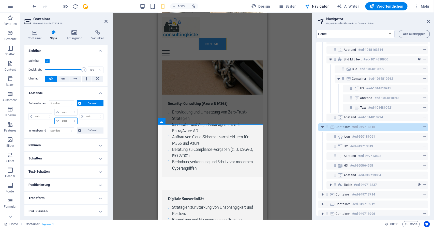
click at [74, 120] on select "auto px % rem vw vh" at bounding box center [66, 121] width 22 height 6
select select "px"
click at [69, 118] on select "auto px % rem vw vh" at bounding box center [66, 121] width 22 height 6
type input "0"
select select "px"
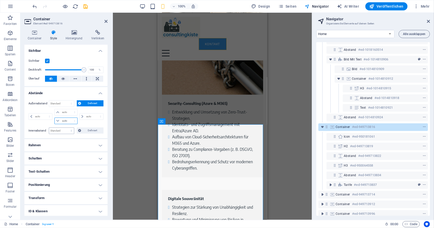
type input "0"
select select "px"
type input "0"
select select "px"
type input "0"
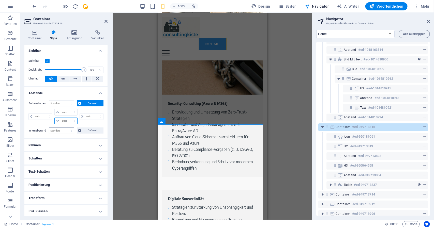
type input "0"
select select "px"
type input "30"
select select "DISABLED_OPTION_VALUE"
click at [65, 119] on input "30" at bounding box center [69, 121] width 16 height 6
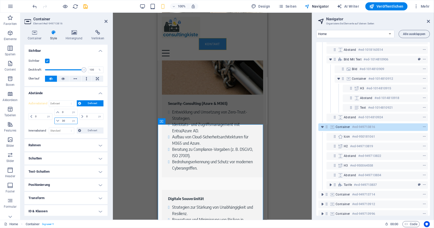
type input "3"
type input "100"
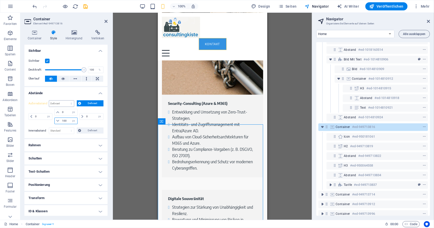
drag, startPoint x: 68, startPoint y: 121, endPoint x: 65, endPoint y: 105, distance: 15.9
click at [65, 105] on div "Außenabstand Standard auto px % rem vw vh Definiert Definiert 0 auto px % rem v…" at bounding box center [65, 112] width 75 height 25
drag, startPoint x: 65, startPoint y: 105, endPoint x: 65, endPoint y: 115, distance: 9.9
click at [65, 115] on div "Außenabstand Standard auto px % rem vw vh Definiert Definiert 0 auto px % rem v…" at bounding box center [65, 112] width 75 height 25
click at [49, 101] on select "Standard auto px % rem vw vh Definiert" at bounding box center [61, 104] width 25 height 6
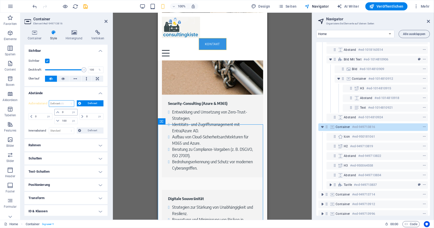
select select "DISABLED_OPTION_VALUE"
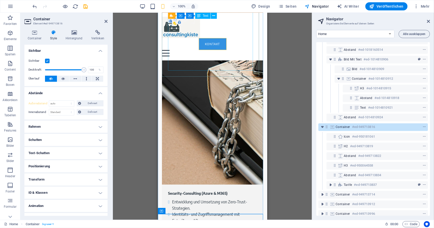
scroll to position [1238, 0]
click at [192, 87] on icon at bounding box center [191, 86] width 3 height 5
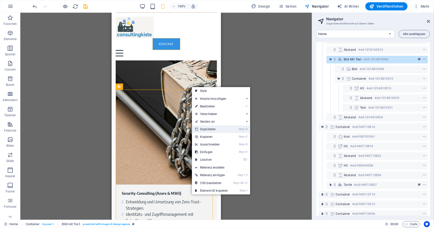
click at [213, 128] on link "Strg D Duplizieren" at bounding box center [211, 130] width 39 height 8
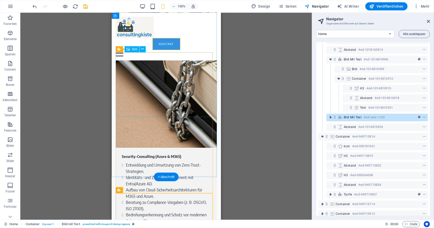
scroll to position [1275, 0]
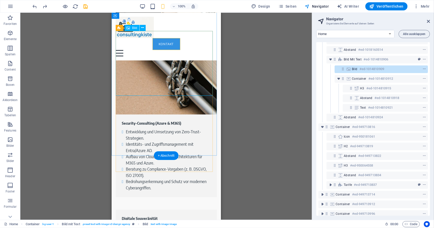
scroll to position [1278, 0]
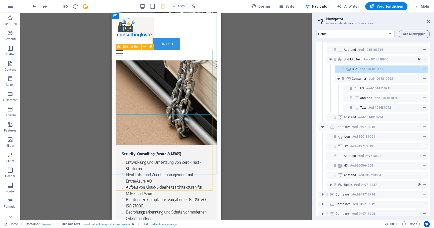
click at [125, 48] on span "Bild mit Text" at bounding box center [131, 46] width 16 height 3
select select "rem"
select select "px"
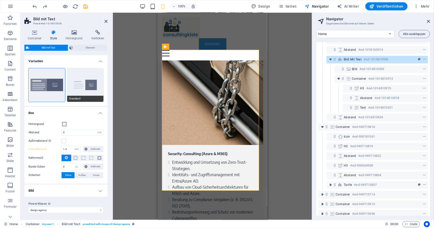
click at [92, 81] on button "Standard" at bounding box center [85, 85] width 37 height 34
type input "2"
type input "0"
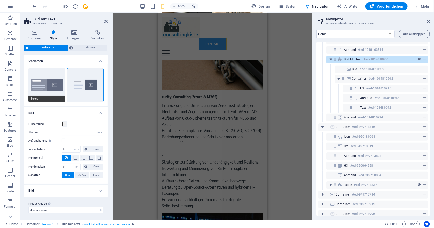
click at [52, 80] on button "Boxed" at bounding box center [46, 85] width 37 height 34
type input "0"
type input "1.5"
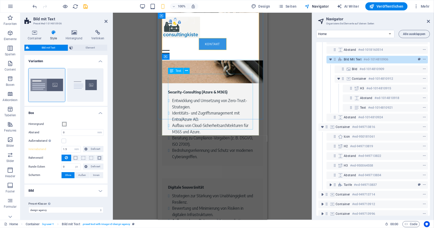
scroll to position [1340, 0]
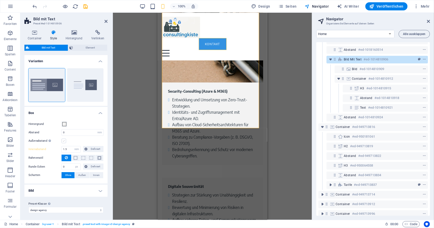
click at [62, 140] on label at bounding box center [64, 141] width 5 height 5
click at [0, 0] on input "Außenabstand Nur wenn die "Inhaltsbreite" des Containers nicht auf "Standard" g…" at bounding box center [0, 0] width 0 height 0
click at [62, 140] on label at bounding box center [64, 141] width 5 height 5
click at [0, 0] on input "Außenabstand Nur wenn die "Inhaltsbreite" des Containers nicht auf "Standard" g…" at bounding box center [0, 0] width 0 height 0
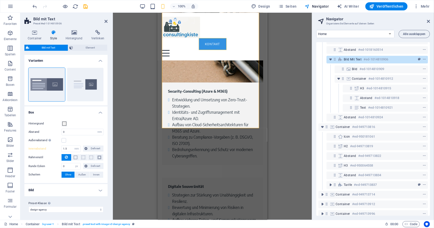
click at [92, 190] on h4 "Bild" at bounding box center [65, 190] width 83 height 12
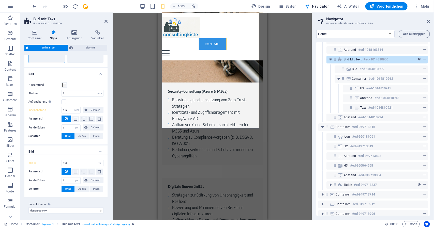
scroll to position [0, 0]
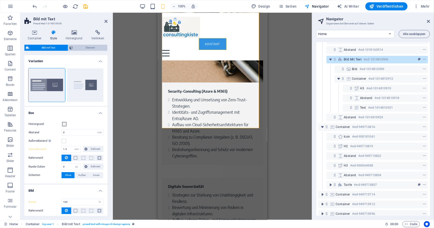
click at [84, 49] on span "Element" at bounding box center [90, 48] width 31 height 6
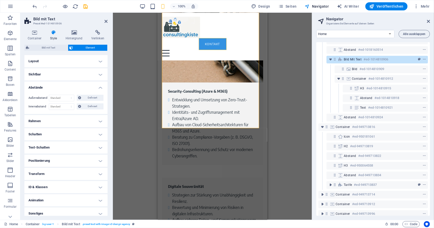
click at [80, 63] on h4 "Layout" at bounding box center [65, 61] width 83 height 12
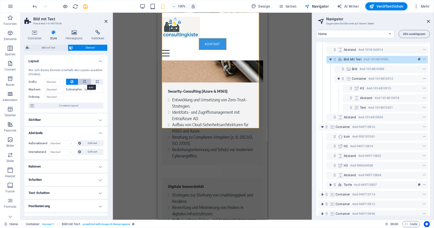
click at [84, 80] on icon at bounding box center [85, 82] width 4 height 6
click at [94, 84] on button at bounding box center [97, 82] width 12 height 6
type input "100"
select select "%"
click at [85, 82] on icon at bounding box center [85, 82] width 4 height 6
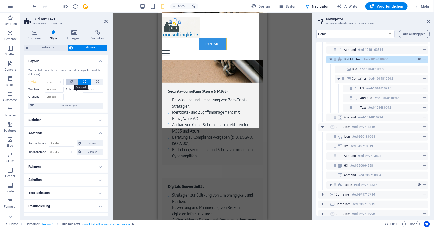
click at [77, 82] on button at bounding box center [72, 82] width 12 height 6
click at [61, 82] on select "Standard auto px % 1/1 1/2 1/3 1/4 1/5 1/6 1/7 1/8 1/9 1/10" at bounding box center [54, 82] width 18 height 6
click at [45, 79] on select "Standard auto px % 1/1 1/2 1/3 1/4 1/5 1/6 1/7 1/8 1/9 1/10" at bounding box center [54, 82] width 18 height 6
drag, startPoint x: 52, startPoint y: 82, endPoint x: 53, endPoint y: 89, distance: 6.7
click at [53, 89] on div "Größe Standard auto px % 1/1 1/2 1/3 1/4 1/5 1/6 1/7 1/8 1/9 1/10 Wachsen Schru…" at bounding box center [65, 89] width 75 height 21
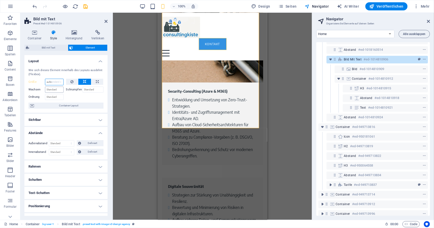
click at [45, 79] on select "Standard auto px % 1/1 1/2 1/3 1/4 1/5 1/6 1/7 1/8 1/9 1/10" at bounding box center [54, 82] width 18 height 6
click at [57, 83] on select "Standard auto px % 1/1 1/2 1/3 1/4 1/5 1/6 1/7 1/8 1/9 1/10" at bounding box center [54, 82] width 18 height 6
select select "px"
click at [56, 79] on select "Standard auto px % 1/1 1/2 1/3 1/4 1/5 1/6 1/7 1/8 1/9 1/10" at bounding box center [54, 82] width 18 height 6
type input "0"
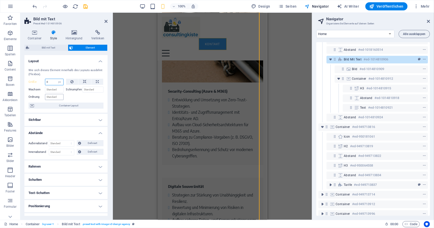
scroll to position [1331, 0]
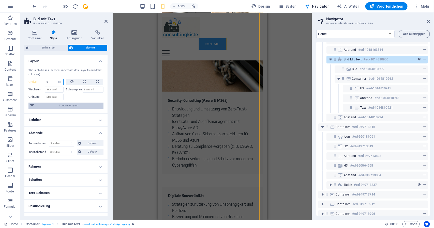
drag, startPoint x: 60, startPoint y: 84, endPoint x: 59, endPoint y: 104, distance: 19.1
click at [59, 104] on div "Wie sich dieses Element innerhalb des Layouts ausdehnt (Flexbox). Größe 0 Stand…" at bounding box center [65, 88] width 83 height 49
select select "%"
click at [56, 79] on select "Standard auto px % 1/1 1/2 1/3 1/4 1/5 1/6 1/7 1/8 1/9 1/10" at bounding box center [59, 82] width 7 height 6
type input "100"
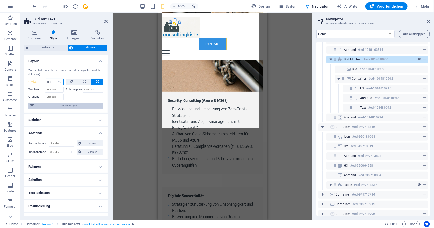
scroll to position [1340, 0]
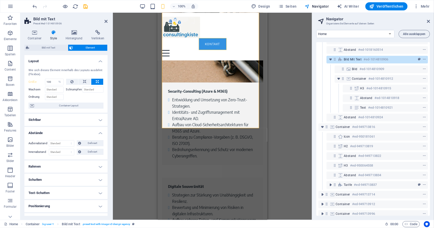
click at [59, 86] on div "Wachsen" at bounding box center [47, 88] width 38 height 7
click at [59, 85] on select "Standard auto px % 1/1 1/2 1/3 1/4 1/5 1/6 1/7 1/8 1/9 1/10" at bounding box center [59, 82] width 7 height 6
select select "1/2"
click at [56, 79] on select "Standard auto px % 1/1 1/2 1/3 1/4 1/5 1/6 1/7 1/8 1/9 1/10" at bounding box center [59, 82] width 7 height 6
type input "50"
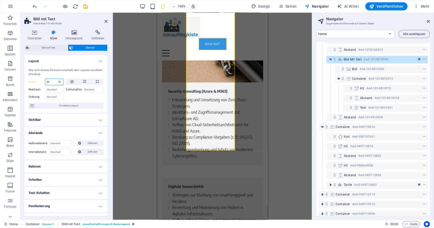
click at [62, 80] on select "Standard auto px % 1/1 1/2 1/3 1/4 1/5 1/6 1/7 1/8 1/9 1/10" at bounding box center [59, 82] width 7 height 6
select select "2su5g90ghfc"
click at [56, 79] on select "Standard auto px % 1/1 1/2 1/3 1/4 1/5 1/6 1/7 1/8 1/9 1/10" at bounding box center [59, 82] width 7 height 6
select select "DISABLED_OPTION_VALUE"
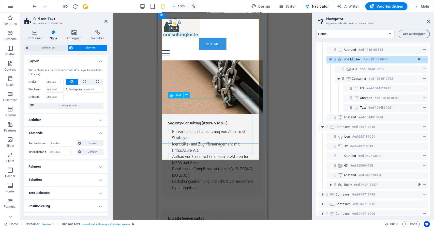
scroll to position [1309, 0]
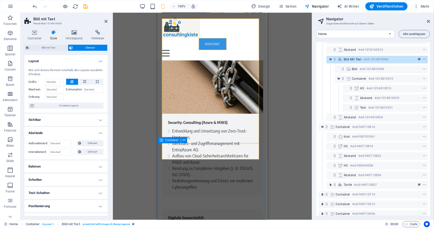
click at [176, 141] on span "Container" at bounding box center [172, 140] width 13 height 3
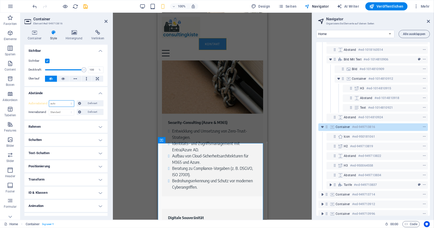
click at [68, 103] on select "Standard auto px % rem vw vh Definiert" at bounding box center [61, 104] width 25 height 6
click at [49, 101] on select "Standard auto px % rem vw vh Definiert" at bounding box center [61, 104] width 25 height 6
select select "DISABLED_OPTION_VALUE"
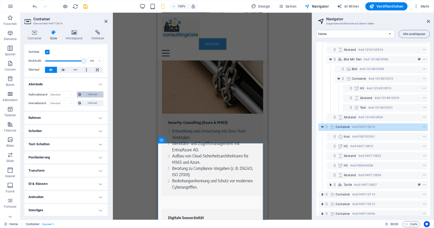
click at [83, 95] on span "Definiert" at bounding box center [92, 95] width 19 height 6
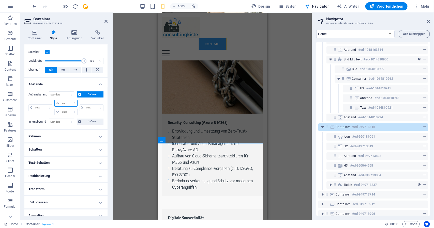
drag, startPoint x: 68, startPoint y: 100, endPoint x: 57, endPoint y: 103, distance: 11.0
click at [57, 103] on select "auto px % rem vw vh" at bounding box center [66, 103] width 22 height 6
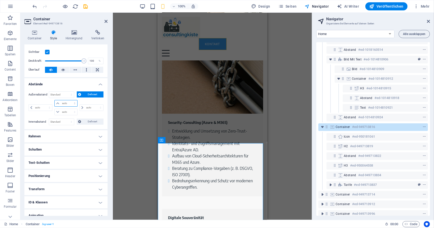
click at [57, 103] on select "auto px % rem vw vh" at bounding box center [66, 103] width 22 height 6
select select "px"
click at [69, 100] on select "auto px % rem vw vh" at bounding box center [66, 103] width 22 height 6
type input "0"
select select "px"
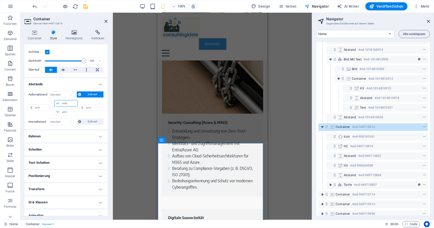
type input "0"
select select "px"
type input "0"
select select "px"
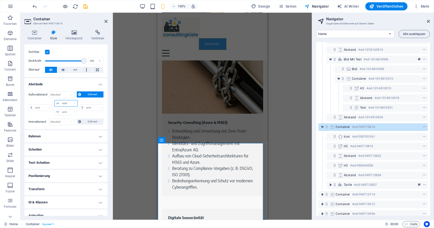
type input "0"
select select "px"
click at [58, 104] on icon at bounding box center [57, 103] width 3 height 3
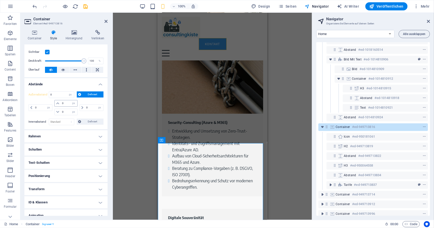
click at [58, 104] on icon at bounding box center [57, 103] width 3 height 3
click at [66, 106] on input "0" at bounding box center [69, 103] width 16 height 6
type input "20"
select select "DISABLED_OPTION_VALUE"
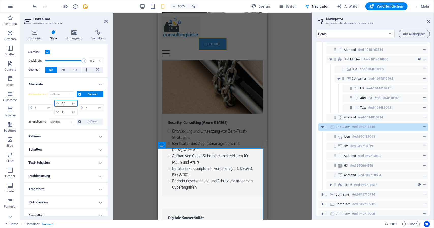
click at [66, 104] on input "20" at bounding box center [69, 103] width 16 height 6
type input "2"
click at [66, 104] on input "30" at bounding box center [69, 103] width 16 height 6
type input "3"
type input "50"
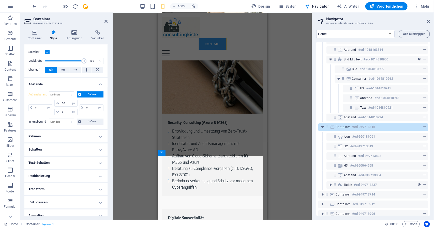
click at [283, 120] on div "Ziehe hier rein, um den vorhandenen Inhalt zu ersetzen. Drücke "Strg", wenn du …" at bounding box center [212, 117] width 199 height 208
click at [137, 97] on div "Ziehe hier rein, um den vorhandenen Inhalt zu ersetzen. Drücke "Strg", wenn du …" at bounding box center [212, 117] width 199 height 208
click at [106, 23] on icon at bounding box center [106, 21] width 3 height 4
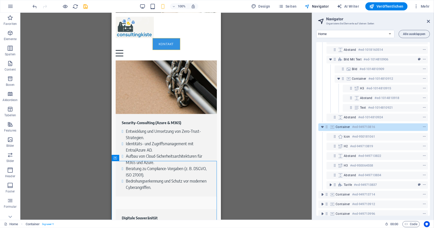
scroll to position [1320, 0]
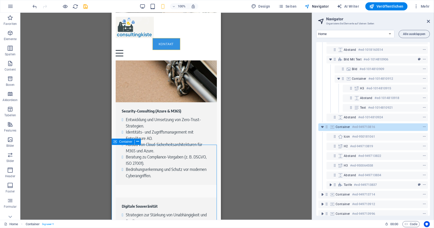
click at [126, 143] on span "Container" at bounding box center [125, 141] width 13 height 3
select select "px"
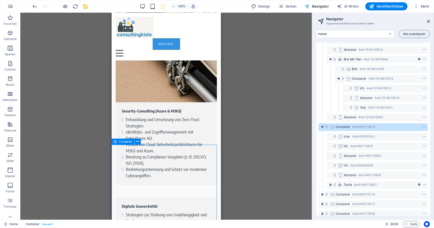
select select "px"
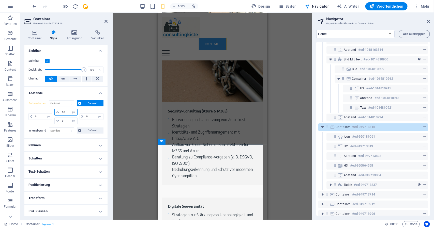
click at [68, 113] on input "50" at bounding box center [69, 112] width 16 height 6
type input "5"
type input "80"
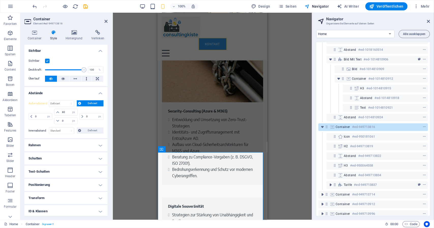
click at [143, 139] on div "Ziehe hier rein, um den vorhandenen Inhalt zu ersetzen. Drücke "Strg", wenn du …" at bounding box center [212, 117] width 199 height 208
click at [106, 21] on icon at bounding box center [106, 21] width 3 height 4
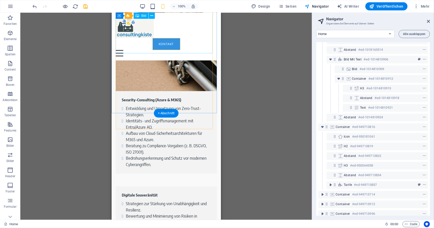
scroll to position [1331, 0]
click at [126, 59] on span "Container" at bounding box center [129, 58] width 13 height 3
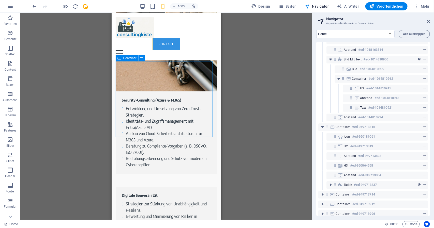
click at [126, 59] on span "Container" at bounding box center [129, 58] width 13 height 3
select select "%"
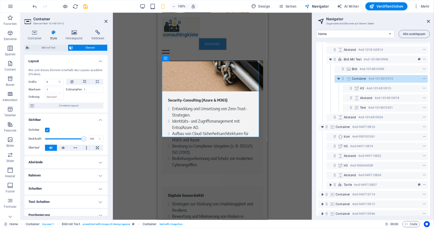
click at [71, 162] on h4 "Abstände" at bounding box center [65, 162] width 83 height 12
click at [70, 172] on select "Standard auto px % rem vw vh Definiert" at bounding box center [61, 173] width 25 height 6
click at [49, 170] on select "Standard auto px % rem vw vh Definiert" at bounding box center [61, 173] width 25 height 6
select select "DISABLED_OPTION_VALUE"
type input "-4"
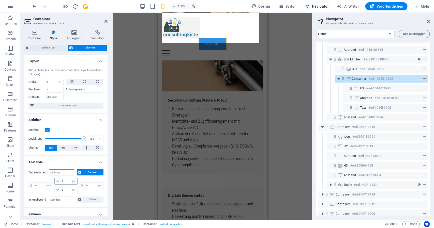
scroll to position [1426, 0]
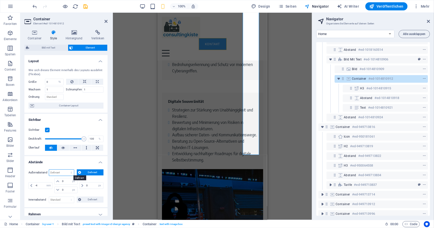
click at [66, 173] on select "Standard auto px % rem vw vh Definiert" at bounding box center [61, 173] width 25 height 6
click at [49, 170] on select "Standard auto px % rem vw vh Definiert" at bounding box center [61, 173] width 25 height 6
select select "DISABLED_OPTION_VALUE"
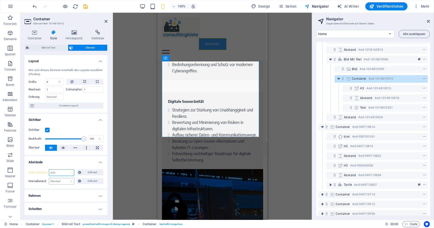
scroll to position [1331, 0]
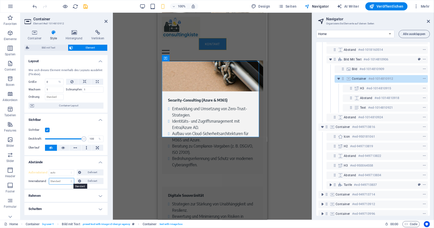
click at [65, 181] on select "Standard px rem % vh vw Definiert" at bounding box center [61, 182] width 25 height 6
click at [49, 179] on select "Standard px rem % vh vw Definiert" at bounding box center [61, 182] width 25 height 6
select select "DISABLED_OPTION_VALUE"
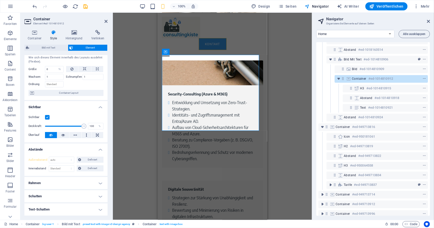
scroll to position [1338, 0]
click at [170, 53] on span "Container" at bounding box center [176, 51] width 13 height 3
click at [85, 67] on icon at bounding box center [85, 69] width 4 height 6
select select "DISABLED_OPTION_VALUE"
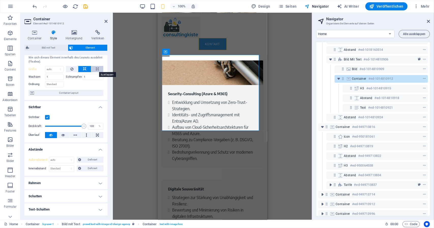
click at [96, 67] on icon at bounding box center [97, 69] width 3 height 6
type input "100"
select select "%"
click at [75, 67] on button at bounding box center [72, 69] width 12 height 6
type input "0"
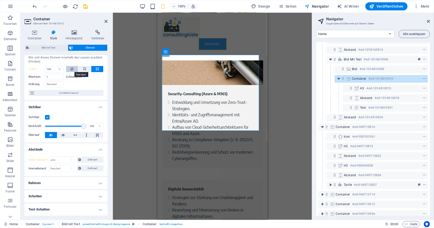
select select "%"
drag, startPoint x: 75, startPoint y: 67, endPoint x: 29, endPoint y: 37, distance: 55.5
click at [29, 37] on div "Container Style Hintergrund Verlinken Größe Höhe Standard px rem % vh vw Mind. …" at bounding box center [65, 123] width 83 height 186
click at [29, 37] on h4 "Container" at bounding box center [35, 35] width 22 height 11
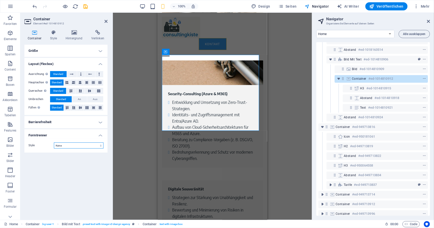
click at [67, 145] on select "Keine Dreieck Viereck Diagonal Polygon 1 Polygon 2 Zickzack Mehrere Zickzack We…" at bounding box center [79, 146] width 50 height 6
drag, startPoint x: 76, startPoint y: 78, endPoint x: 79, endPoint y: 75, distance: 4.2
click at [79, 75] on div "Ausrichtung Bestimmt, in welche Richtung das Spaltenverhalten Auswirkungen habe…" at bounding box center [65, 91] width 83 height 48
click at [79, 75] on button at bounding box center [81, 74] width 8 height 6
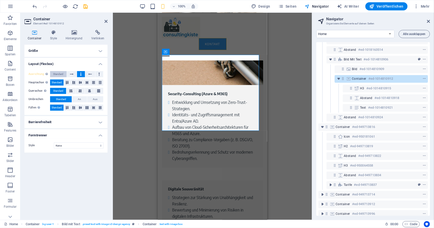
drag, startPoint x: 87, startPoint y: 75, endPoint x: 62, endPoint y: 75, distance: 24.9
click at [62, 75] on div "Ausrichtung Bestimmt, in welche Richtung das Spaltenverhalten Auswirkungen habe…" at bounding box center [65, 74] width 75 height 6
click at [62, 75] on span "Standard" at bounding box center [58, 74] width 10 height 6
drag, startPoint x: 70, startPoint y: 82, endPoint x: 78, endPoint y: 83, distance: 7.4
click at [78, 83] on div "Hauptachse Beeinflusse, wie sich Elemente innerhalb dieses Containers entlang d…" at bounding box center [65, 83] width 75 height 6
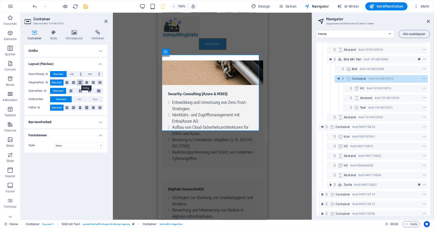
click at [78, 83] on button at bounding box center [80, 83] width 6 height 6
click at [59, 80] on span "Standard" at bounding box center [57, 83] width 10 height 6
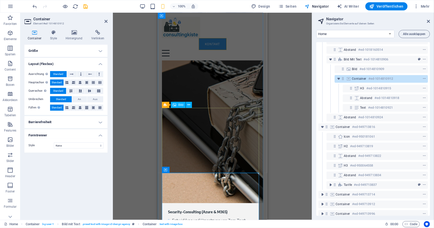
scroll to position [1174, 0]
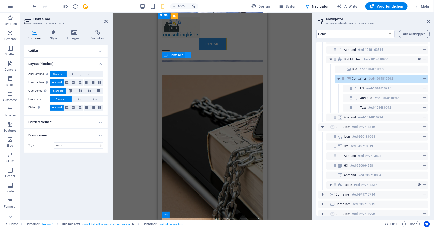
click at [187, 56] on icon at bounding box center [188, 55] width 3 height 5
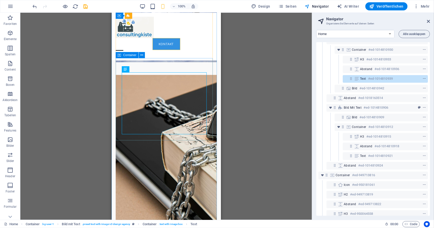
click at [136, 56] on span "Container" at bounding box center [129, 55] width 13 height 3
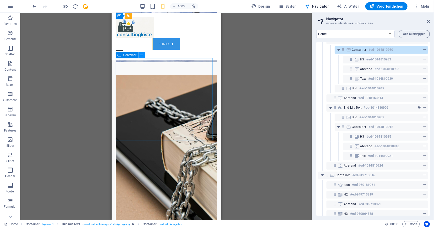
click at [141, 55] on icon at bounding box center [141, 55] width 3 height 5
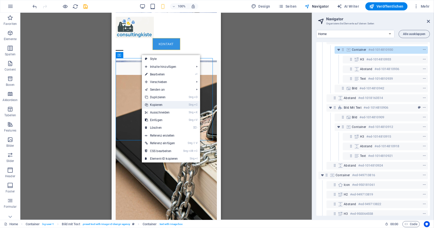
click at [159, 102] on link "Strg C Kopieren" at bounding box center [161, 105] width 39 height 8
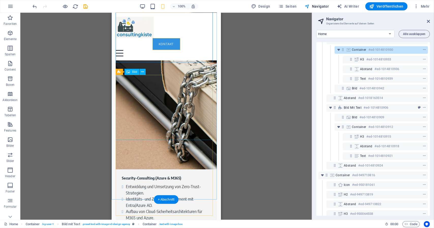
scroll to position [1254, 0]
click at [141, 137] on icon at bounding box center [141, 135] width 3 height 5
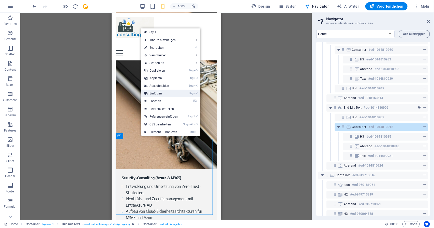
click at [160, 93] on link "Strg V Einfügen" at bounding box center [161, 94] width 40 height 8
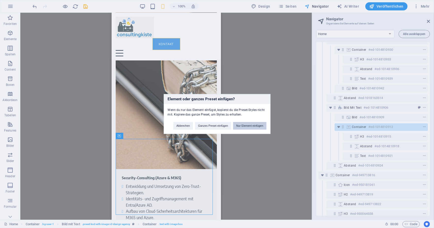
click at [240, 126] on button "Nur Element einfügen" at bounding box center [249, 126] width 33 height 8
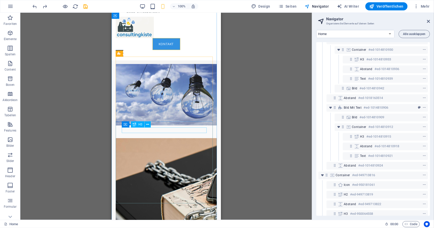
scroll to position [1104, 0]
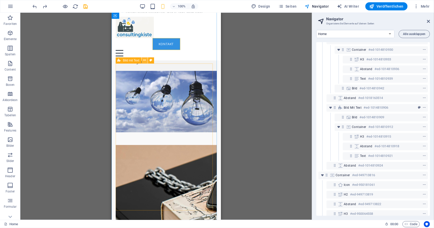
click at [144, 61] on icon at bounding box center [144, 60] width 3 height 5
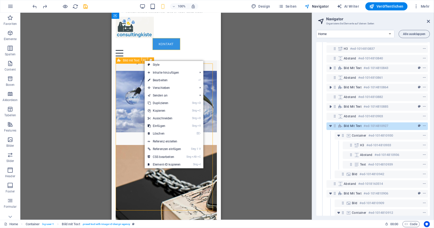
scroll to position [66, 0]
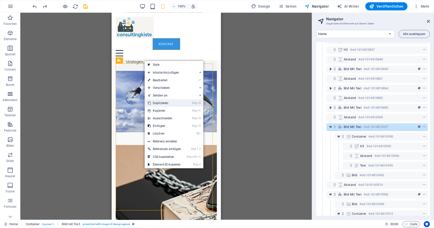
click at [158, 102] on link "Strg D Duplizieren" at bounding box center [165, 103] width 40 height 8
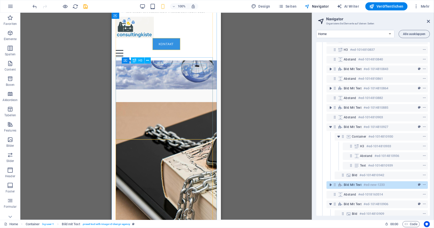
scroll to position [1255, 0]
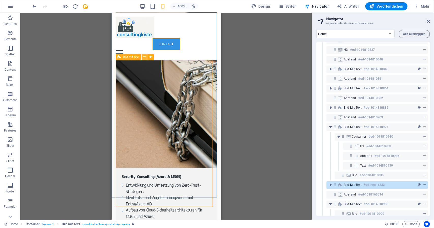
click at [144, 58] on icon at bounding box center [144, 56] width 3 height 5
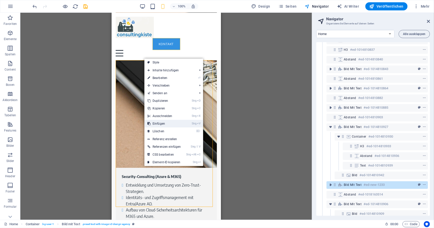
click at [149, 121] on icon at bounding box center [149, 124] width 3 height 8
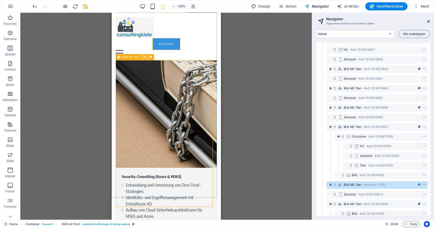
click at [144, 58] on icon at bounding box center [144, 56] width 3 height 5
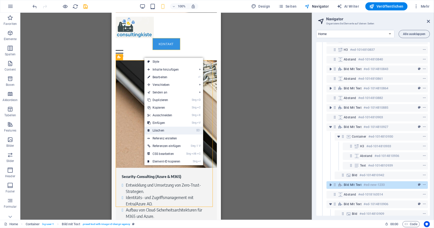
click at [157, 128] on link "⌦ Löschen" at bounding box center [165, 131] width 40 height 8
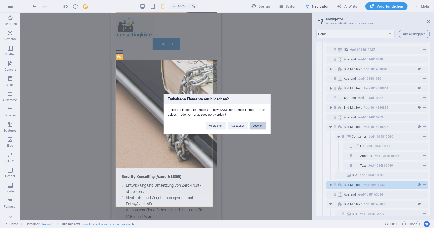
click at [256, 125] on button "Löschen" at bounding box center [258, 126] width 17 height 8
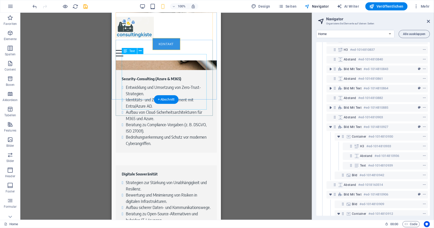
scroll to position [1353, 0]
click at [128, 117] on span "Container" at bounding box center [125, 117] width 13 height 3
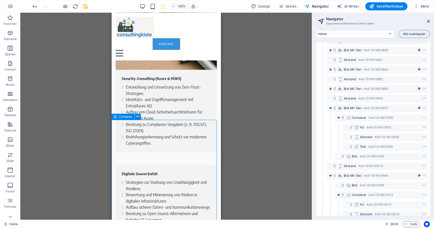
click at [128, 117] on span "Container" at bounding box center [125, 117] width 13 height 3
select select "px"
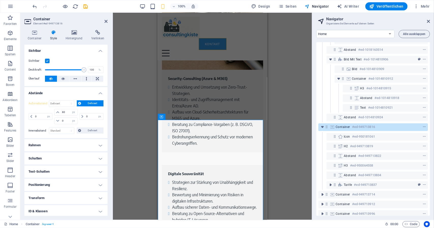
scroll to position [201, 0]
click at [66, 111] on input "80" at bounding box center [69, 112] width 16 height 6
type input "8"
type input "150"
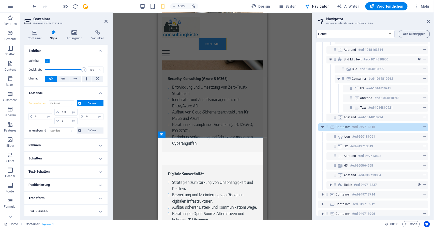
click at [125, 106] on div "Ziehe hier rein, um den vorhandenen Inhalt zu ersetzen. Drücke "Strg", wenn du …" at bounding box center [212, 117] width 199 height 208
click at [124, 59] on div "Ziehe hier rein, um den vorhandenen Inhalt zu ersetzen. Drücke "Strg", wenn du …" at bounding box center [212, 117] width 199 height 208
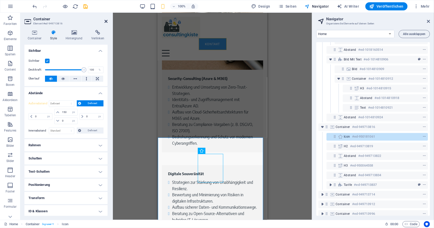
click at [106, 22] on icon at bounding box center [106, 21] width 3 height 4
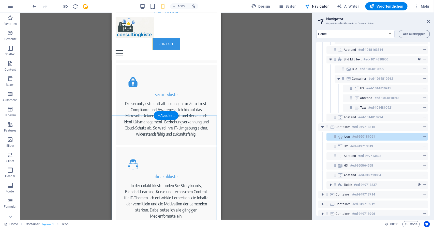
scroll to position [487, 0]
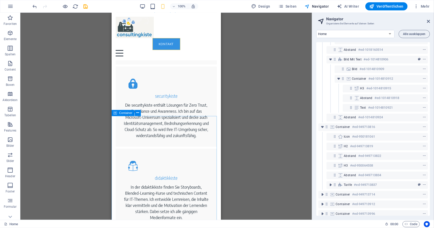
click at [127, 114] on span "Container" at bounding box center [125, 113] width 13 height 3
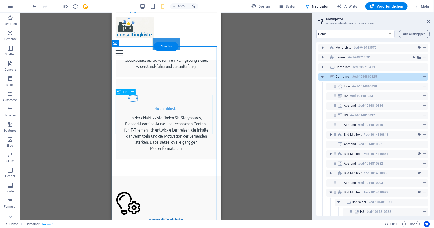
scroll to position [556, 0]
click at [124, 44] on div "Container" at bounding box center [123, 44] width 23 height 6
click at [124, 44] on span "Container" at bounding box center [125, 43] width 13 height 3
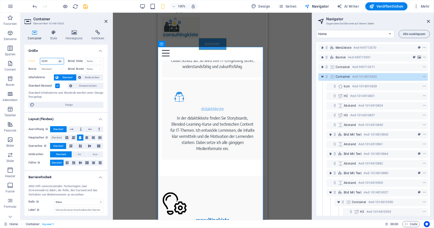
click at [59, 59] on select "Standard px rem % vh vw" at bounding box center [60, 61] width 7 height 6
select select "default"
click at [57, 58] on select "Standard px rem % vh vw" at bounding box center [60, 61] width 7 height 6
type input "3339"
select select "px"
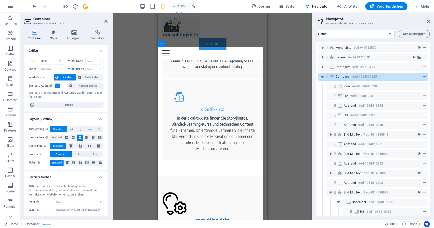
click at [65, 54] on div "Höhe 3339 Standard px rem % vh vw Mind. Höhe Keine px rem % vh vw Breite Standa…" at bounding box center [65, 83] width 83 height 58
click at [75, 136] on icon at bounding box center [73, 138] width 3 height 6
click at [80, 138] on icon at bounding box center [80, 138] width 3 height 6
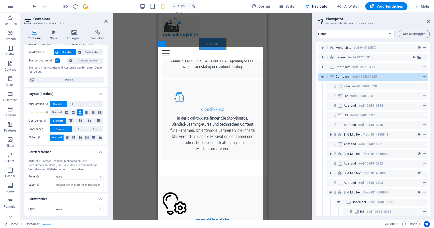
scroll to position [0, 0]
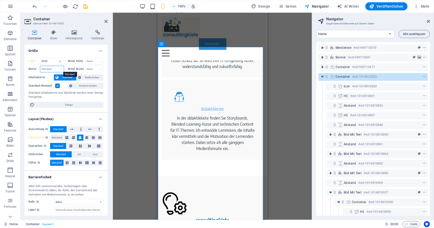
click at [62, 66] on select "Standard px rem % em vh vw" at bounding box center [52, 69] width 24 height 6
click at [40, 66] on select "Standard px rem % em vh vw" at bounding box center [52, 69] width 24 height 6
select select "DISABLED_OPTION_VALUE"
click at [49, 60] on input "3339" at bounding box center [52, 61] width 24 height 6
type input "3"
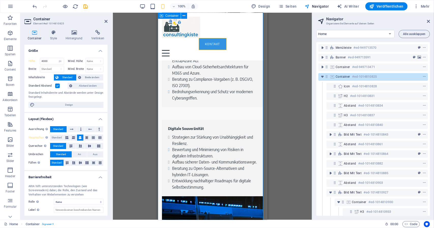
scroll to position [1399, 0]
click at [50, 62] on input "4000" at bounding box center [52, 61] width 24 height 6
type input "4"
click at [61, 63] on select "Standard px rem % vh vw" at bounding box center [60, 61] width 7 height 6
select select "default"
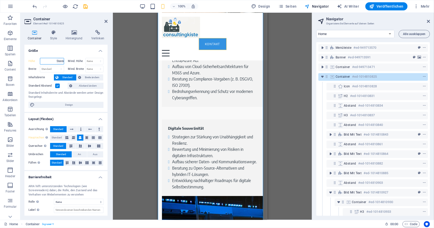
click at [57, 58] on select "Standard px rem % vh vw" at bounding box center [60, 61] width 7 height 6
type input "4000"
select select "px"
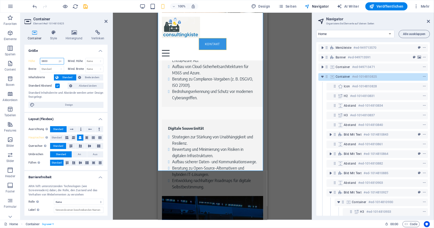
click at [53, 60] on input "3800" at bounding box center [52, 61] width 24 height 6
type input "3500"
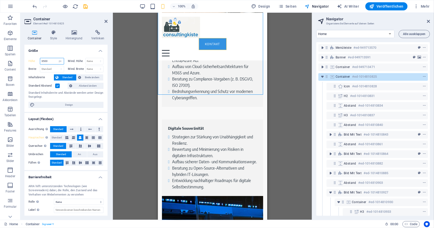
click at [47, 61] on input "3500" at bounding box center [52, 61] width 24 height 6
click at [54, 60] on input "3400" at bounding box center [52, 61] width 24 height 6
click at [52, 61] on input "3500" at bounding box center [52, 61] width 24 height 6
click at [52, 61] on input "345" at bounding box center [52, 61] width 24 height 6
type input "3450"
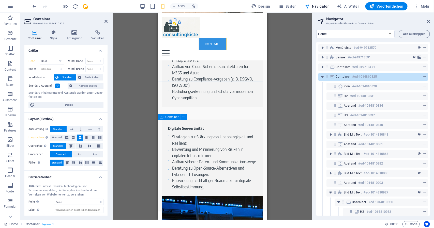
click at [171, 119] on span "Container" at bounding box center [172, 117] width 13 height 3
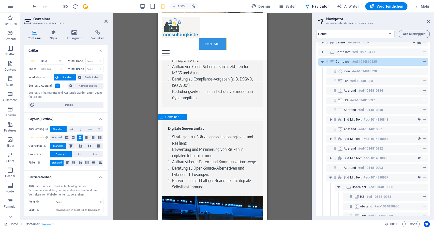
click at [171, 119] on span "Container" at bounding box center [172, 117] width 13 height 3
select select "px"
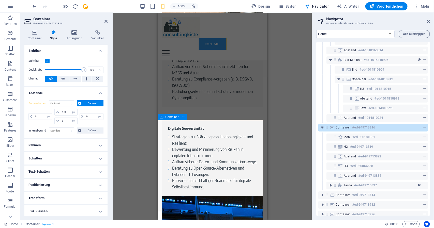
scroll to position [201, 0]
click at [70, 103] on select "Standard auto px % rem vw vh Definiert" at bounding box center [61, 104] width 25 height 6
click at [49, 101] on select "Standard auto px % rem vw vh Definiert" at bounding box center [61, 104] width 25 height 6
select select "DISABLED_OPTION_VALUE"
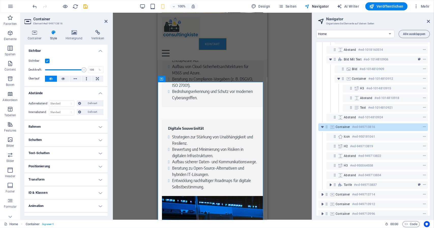
click at [285, 90] on div "Ziehe hier rein, um den vorhandenen Inhalt zu ersetzen. Drücke "Strg", wenn du …" at bounding box center [212, 117] width 199 height 208
click at [86, 7] on icon "save" at bounding box center [86, 7] width 6 height 6
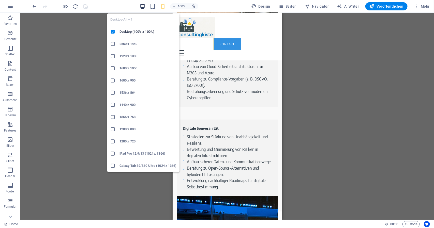
click at [145, 6] on icon "button" at bounding box center [143, 7] width 6 height 6
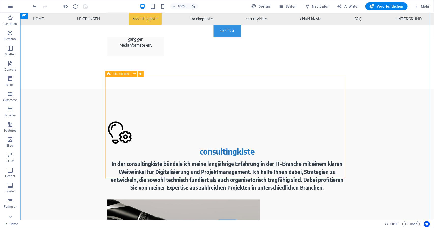
scroll to position [926, 0]
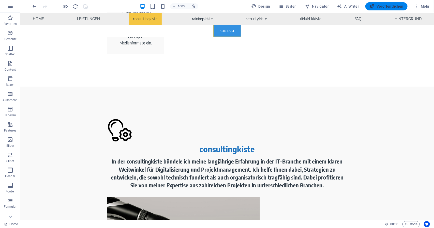
click at [381, 8] on span "Veröffentlichen" at bounding box center [387, 6] width 34 height 5
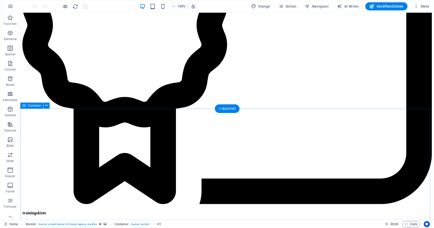
scroll to position [1031, 0]
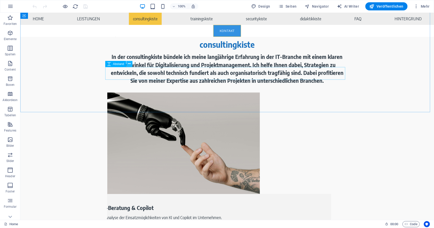
click at [130, 66] on icon at bounding box center [129, 63] width 3 height 5
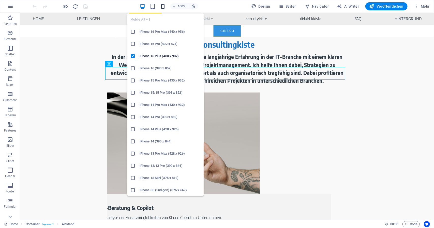
click at [163, 5] on icon "button" at bounding box center [163, 7] width 6 height 6
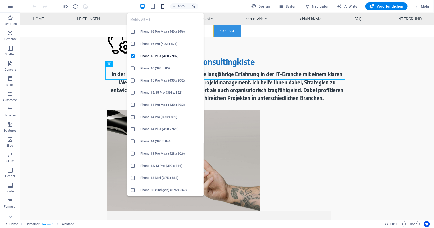
scroll to position [1359, 0]
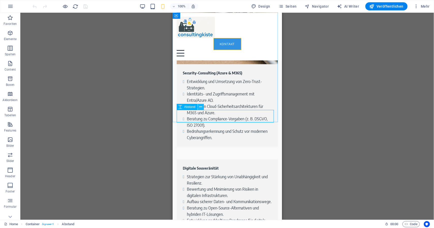
click at [200, 108] on icon at bounding box center [200, 107] width 3 height 5
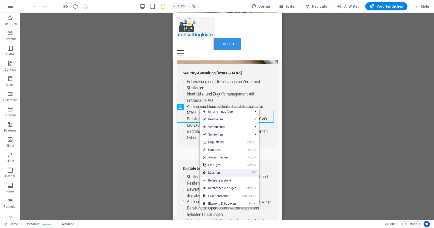
click at [214, 170] on link "⌦ Löschen" at bounding box center [220, 173] width 40 height 8
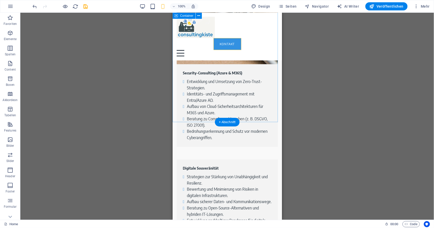
select select "px"
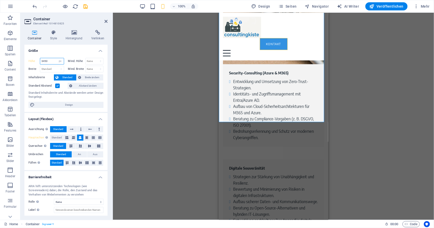
click at [52, 62] on input "3450" at bounding box center [52, 61] width 24 height 6
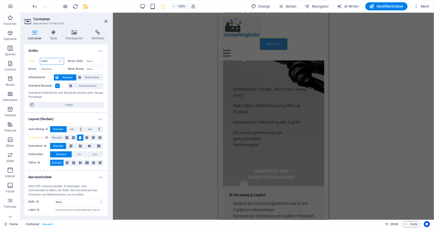
scroll to position [491, 0]
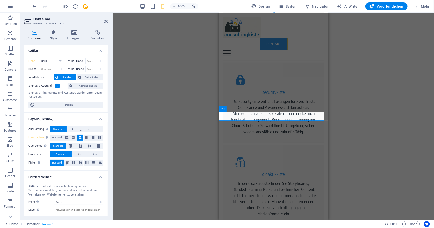
type input "3400"
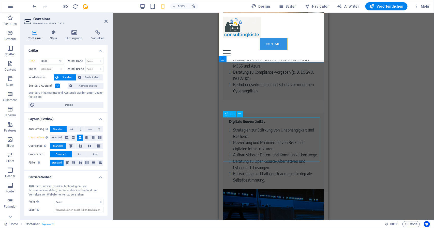
scroll to position [1406, 0]
click at [383, 69] on div "Ziehe hier rein, um den vorhandenen Inhalt zu ersetzen. Drücke "Strg", wenn du …" at bounding box center [273, 117] width 321 height 208
click at [377, 6] on span "Veröffentlichen" at bounding box center [387, 6] width 34 height 5
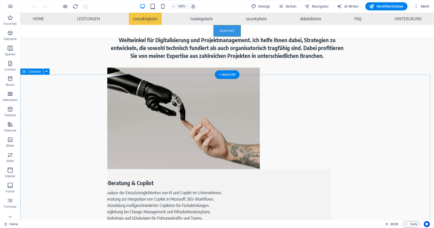
scroll to position [1056, 0]
click at [36, 71] on span "Container" at bounding box center [34, 71] width 13 height 3
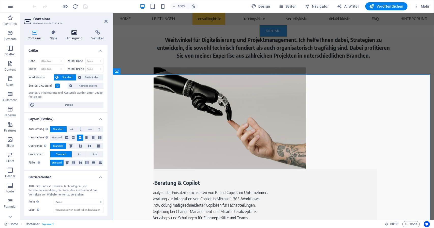
click at [73, 38] on h4 "Hintergrund" at bounding box center [75, 35] width 26 height 11
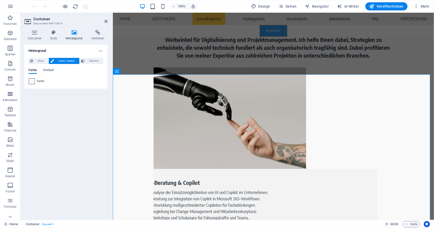
click at [33, 80] on span at bounding box center [32, 82] width 6 height 6
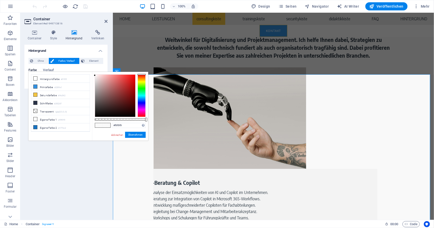
click at [33, 80] on li "Hintergrundfarbe #ffffff" at bounding box center [60, 79] width 59 height 8
type input "#ffffff"
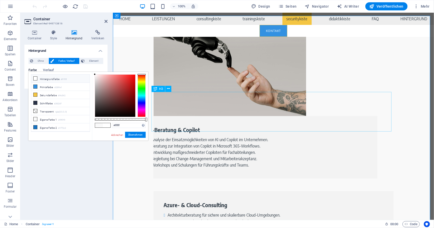
scroll to position [1105, 0]
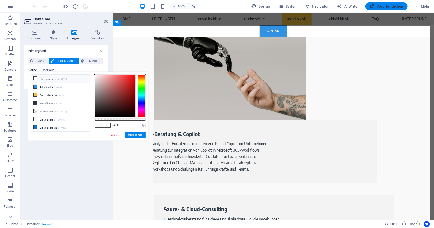
click at [393, 8] on span "Veröffentlichen" at bounding box center [387, 6] width 34 height 5
